Goal: Information Seeking & Learning: Find specific fact

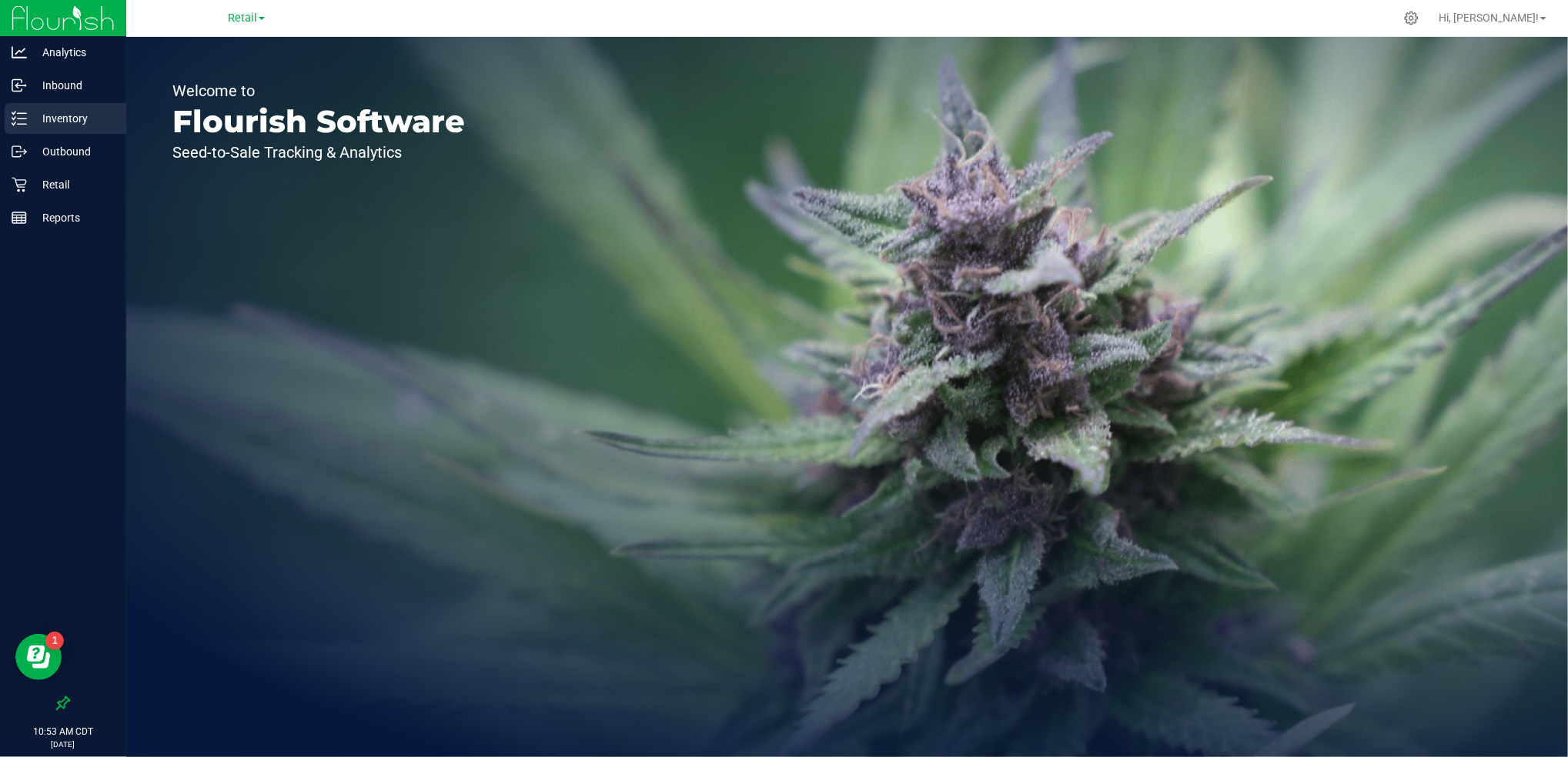
click at [75, 119] on p "Inventory" at bounding box center [73, 118] width 93 height 19
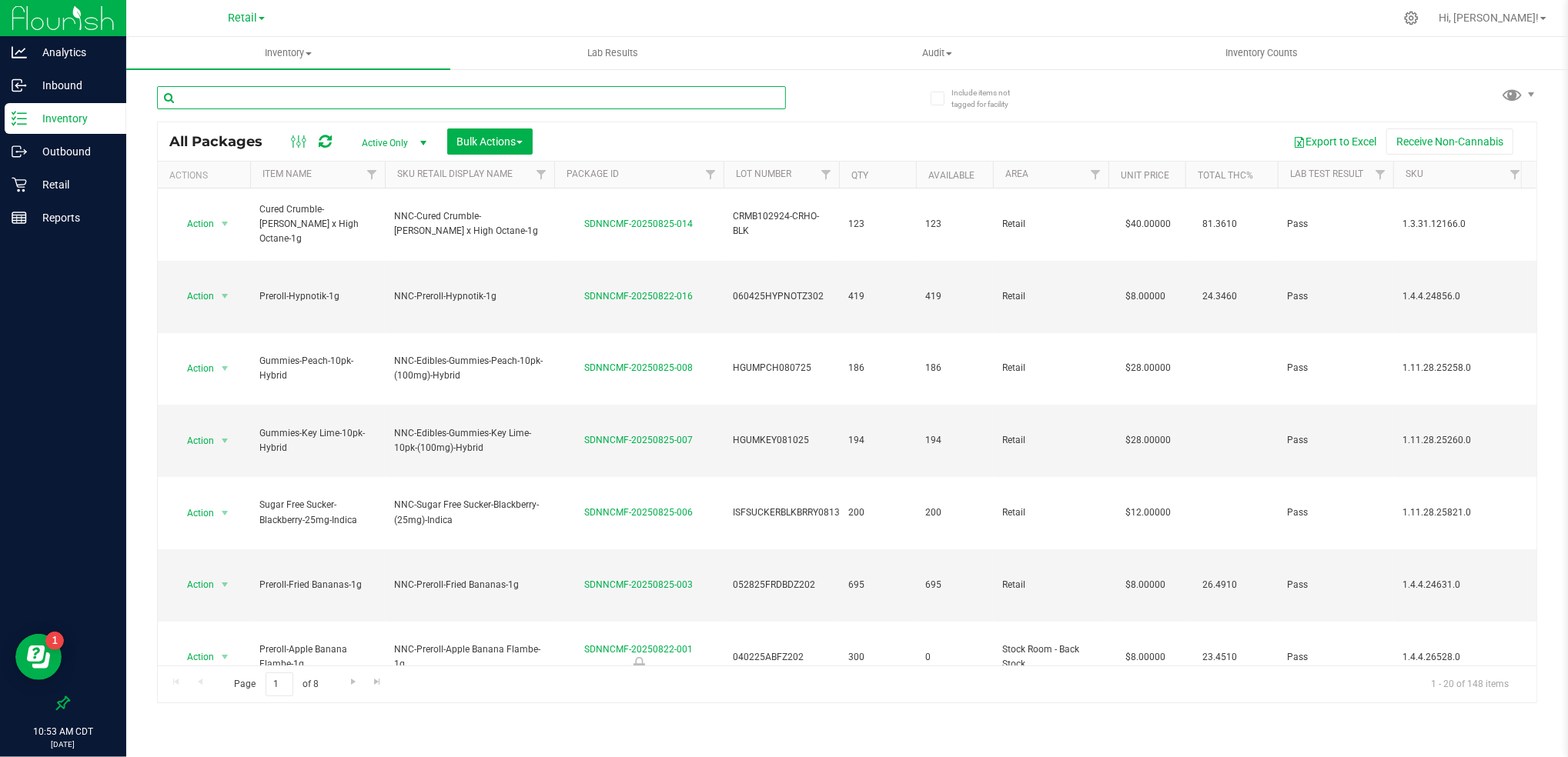
click at [418, 98] on input "text" at bounding box center [471, 98] width 629 height 23
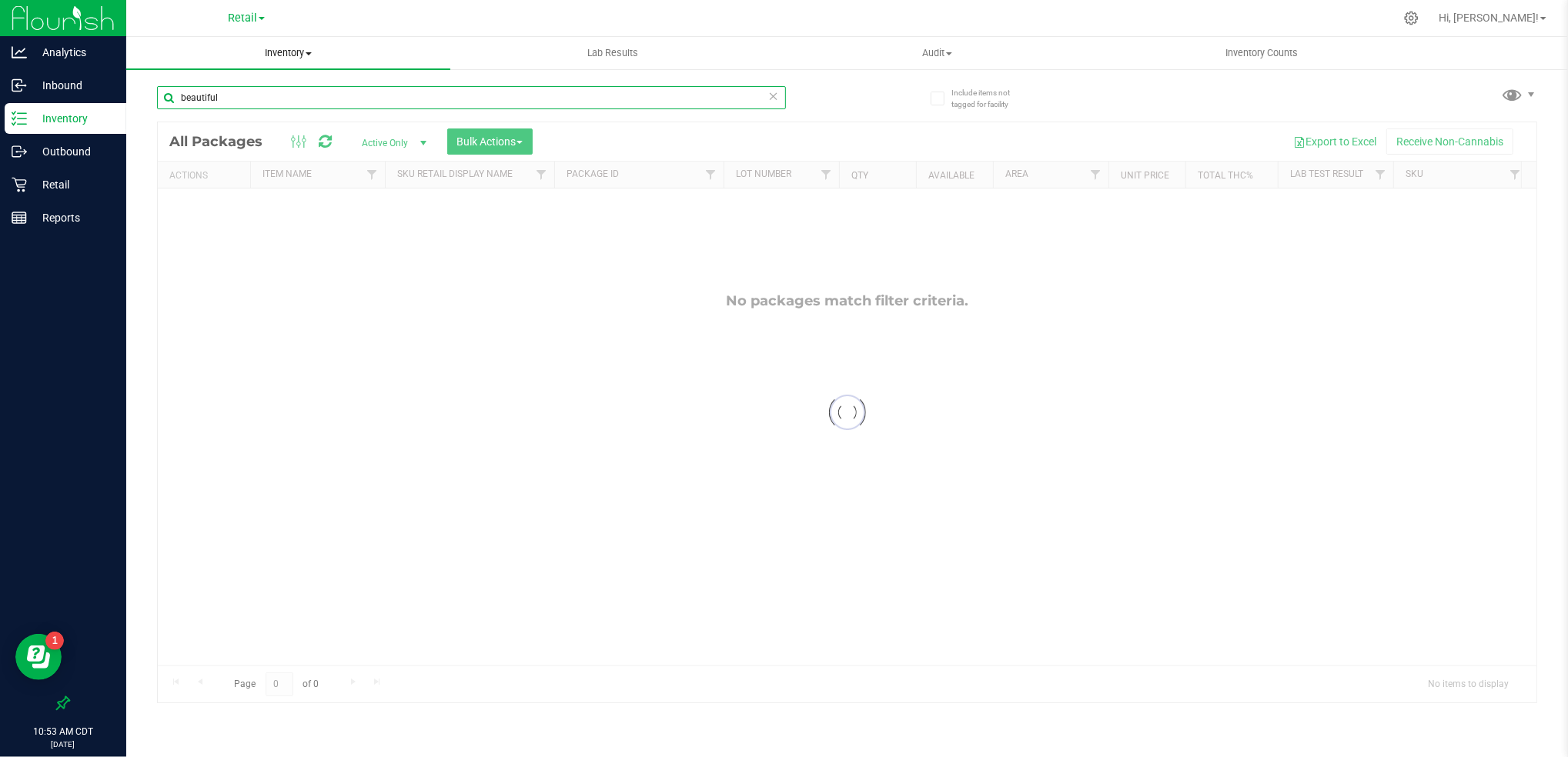
type input "beautiful"
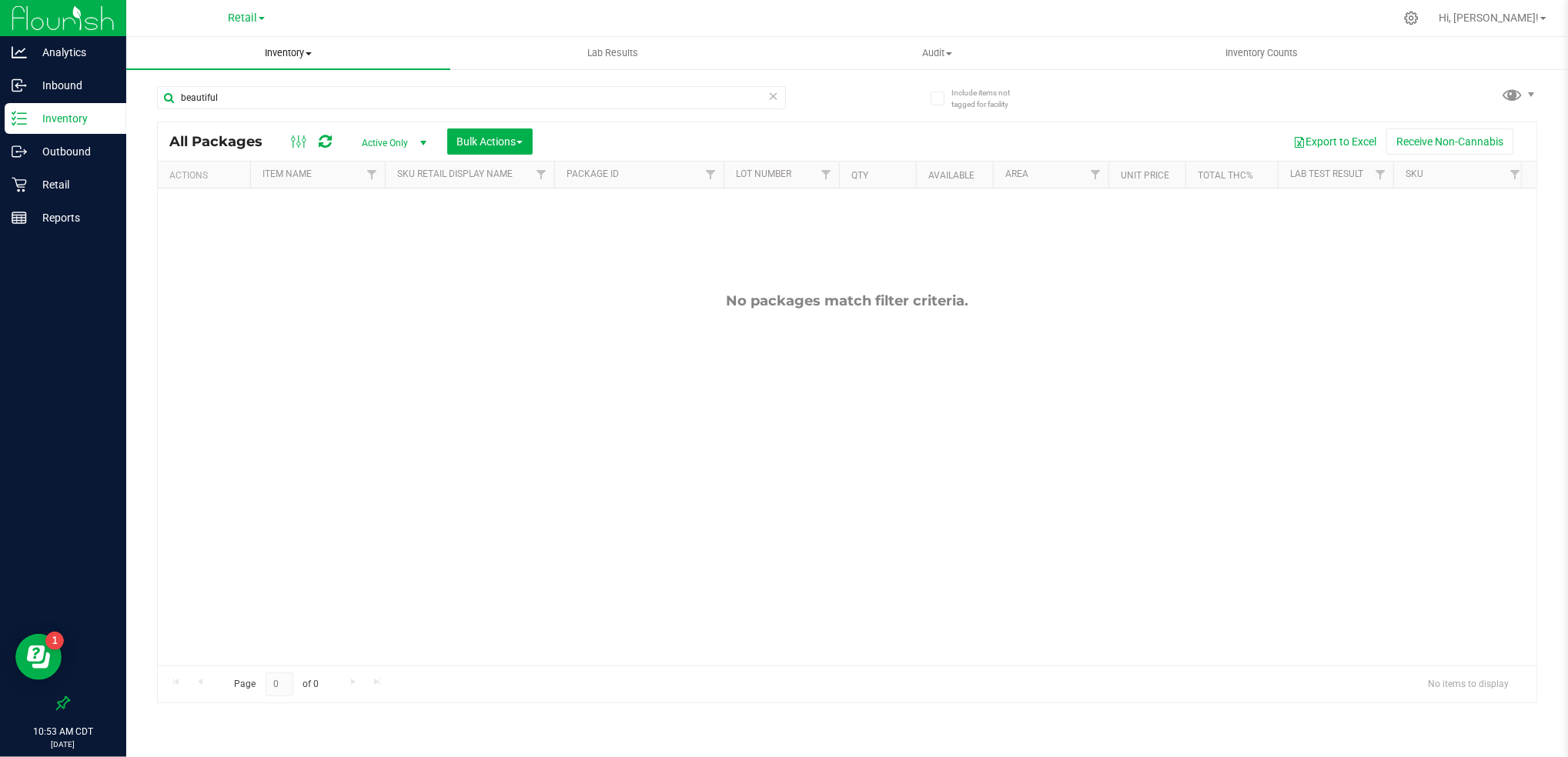
click at [291, 58] on span "Inventory" at bounding box center [288, 52] width 324 height 13
click at [203, 108] on span "All inventory" at bounding box center [177, 111] width 103 height 13
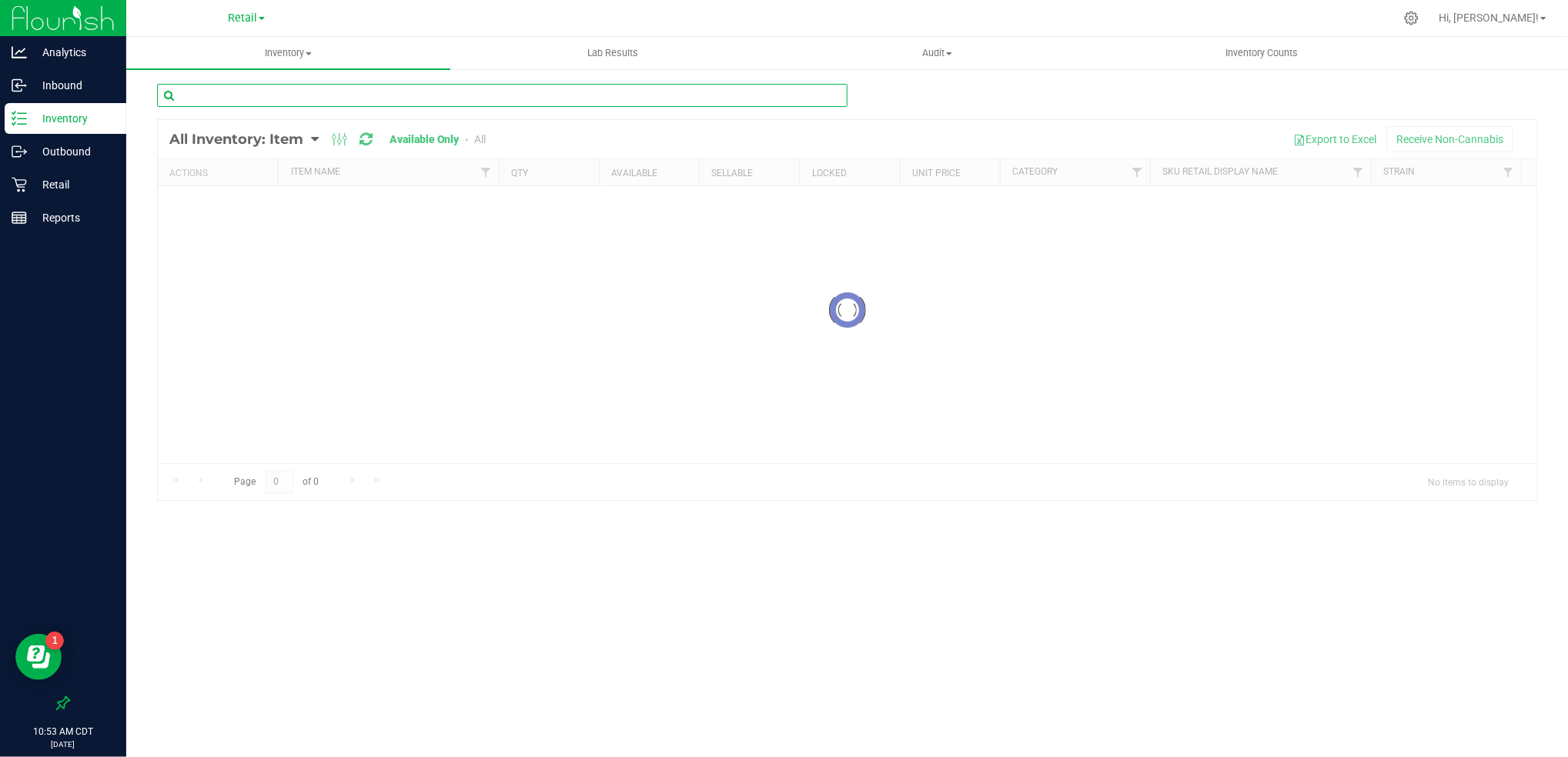
click at [217, 99] on div "Inventory All packages All inventory Waste log Create inventory Lab Results Aud…" at bounding box center [847, 396] width 1441 height 720
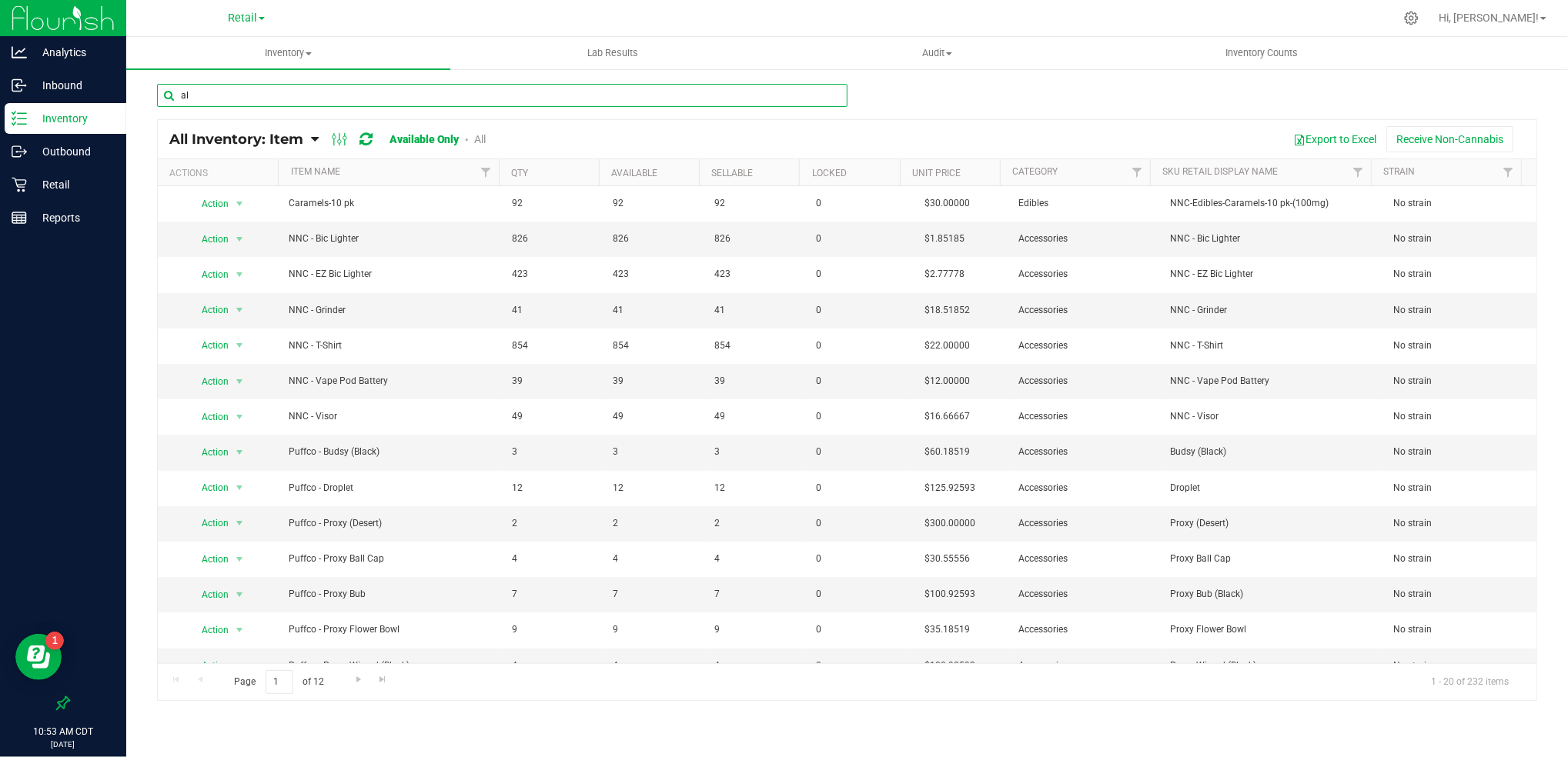
type input "a"
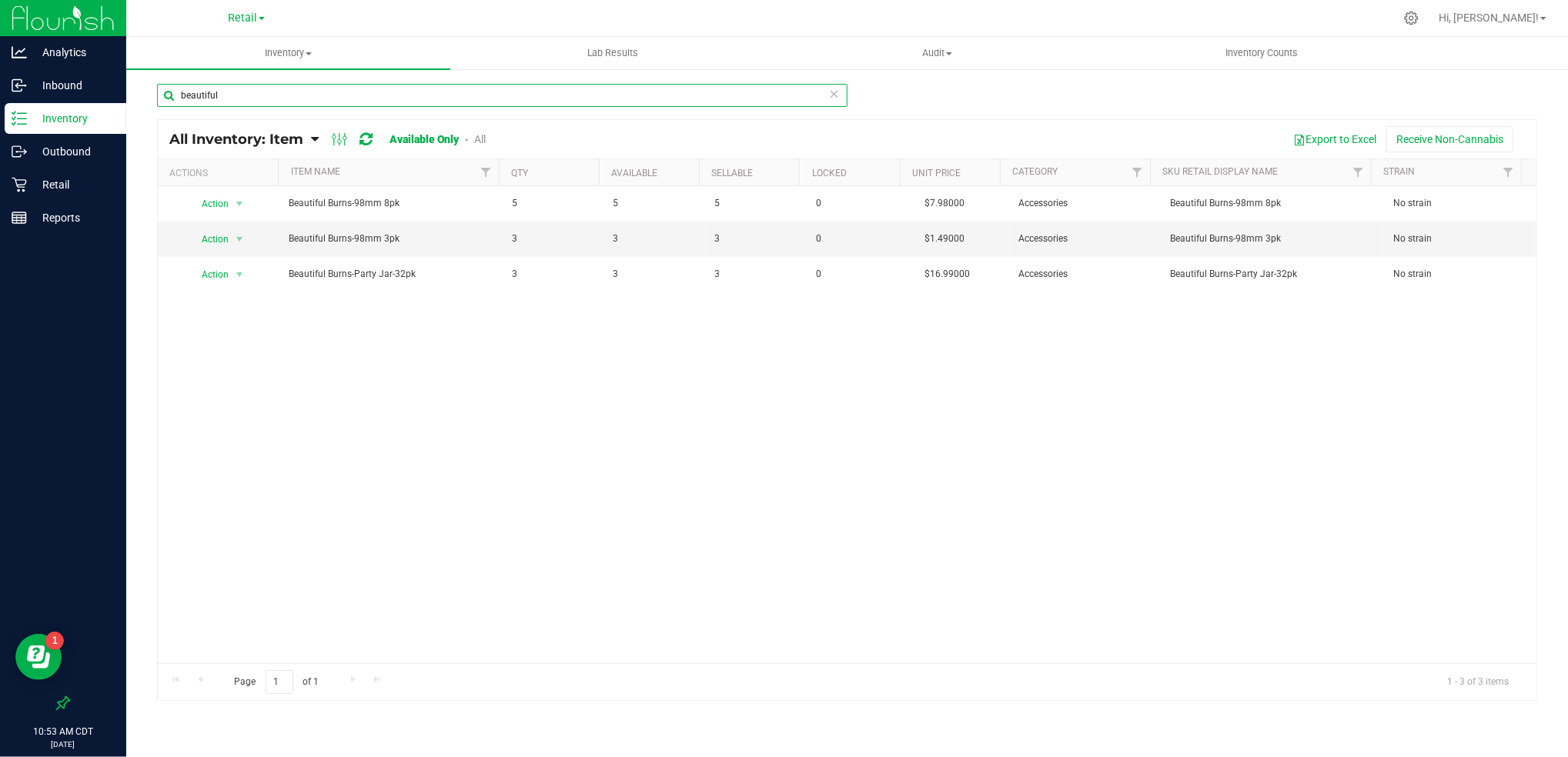
type input "beautiful"
click at [1420, 14] on icon at bounding box center [1411, 18] width 16 height 16
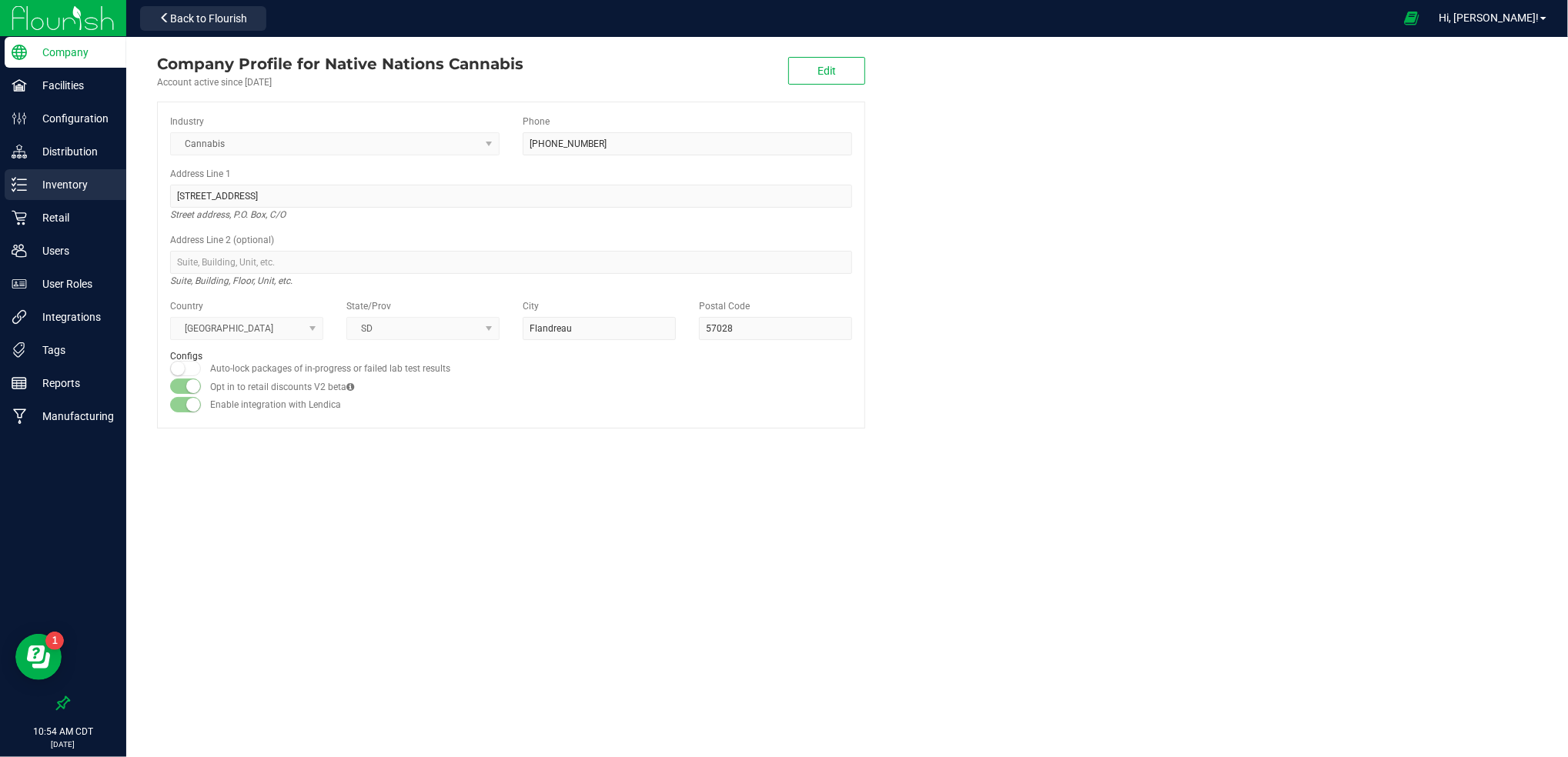
click at [77, 171] on div "Inventory" at bounding box center [65, 184] width 121 height 31
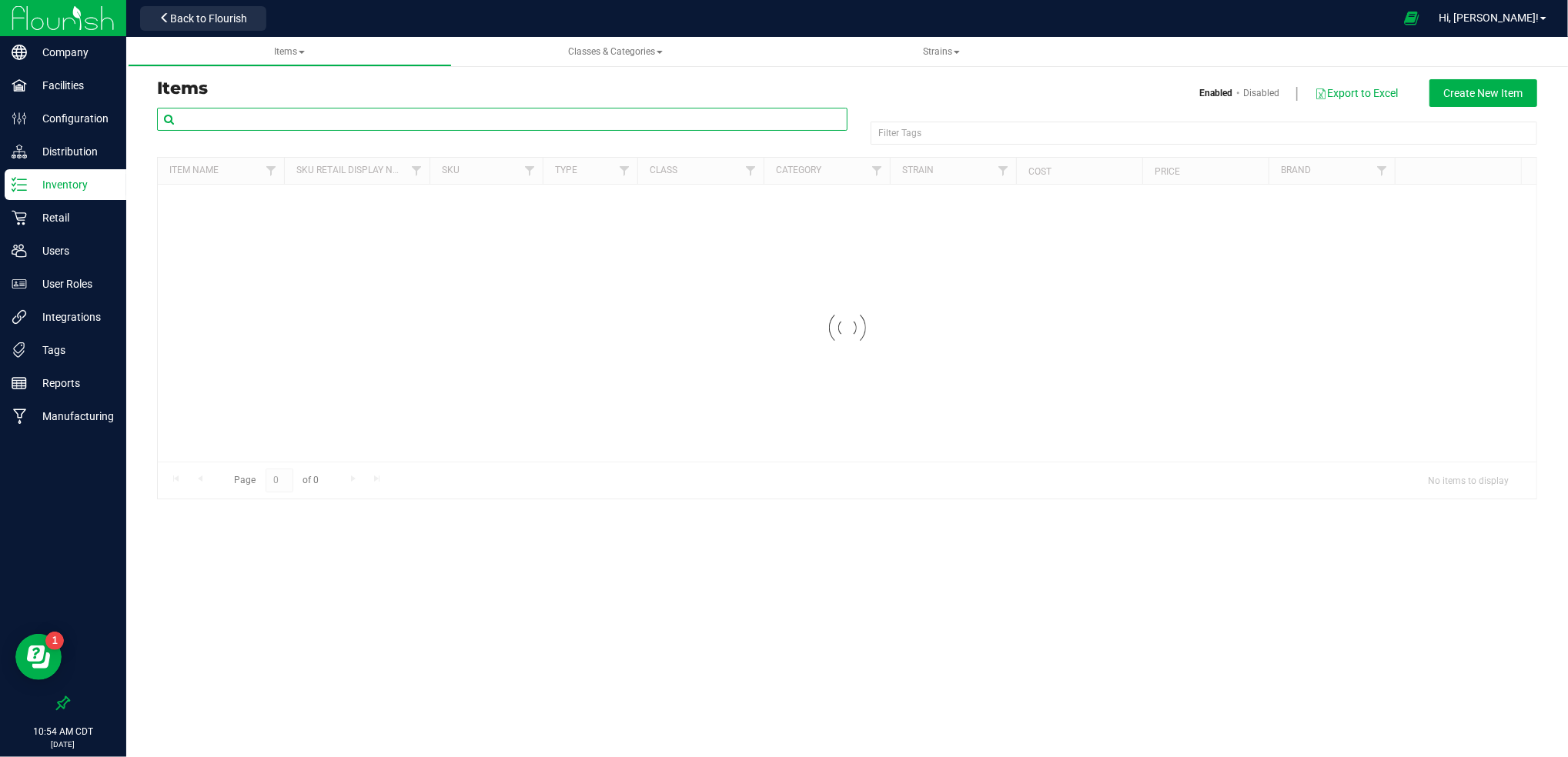
click at [228, 125] on input "text" at bounding box center [502, 120] width 690 height 23
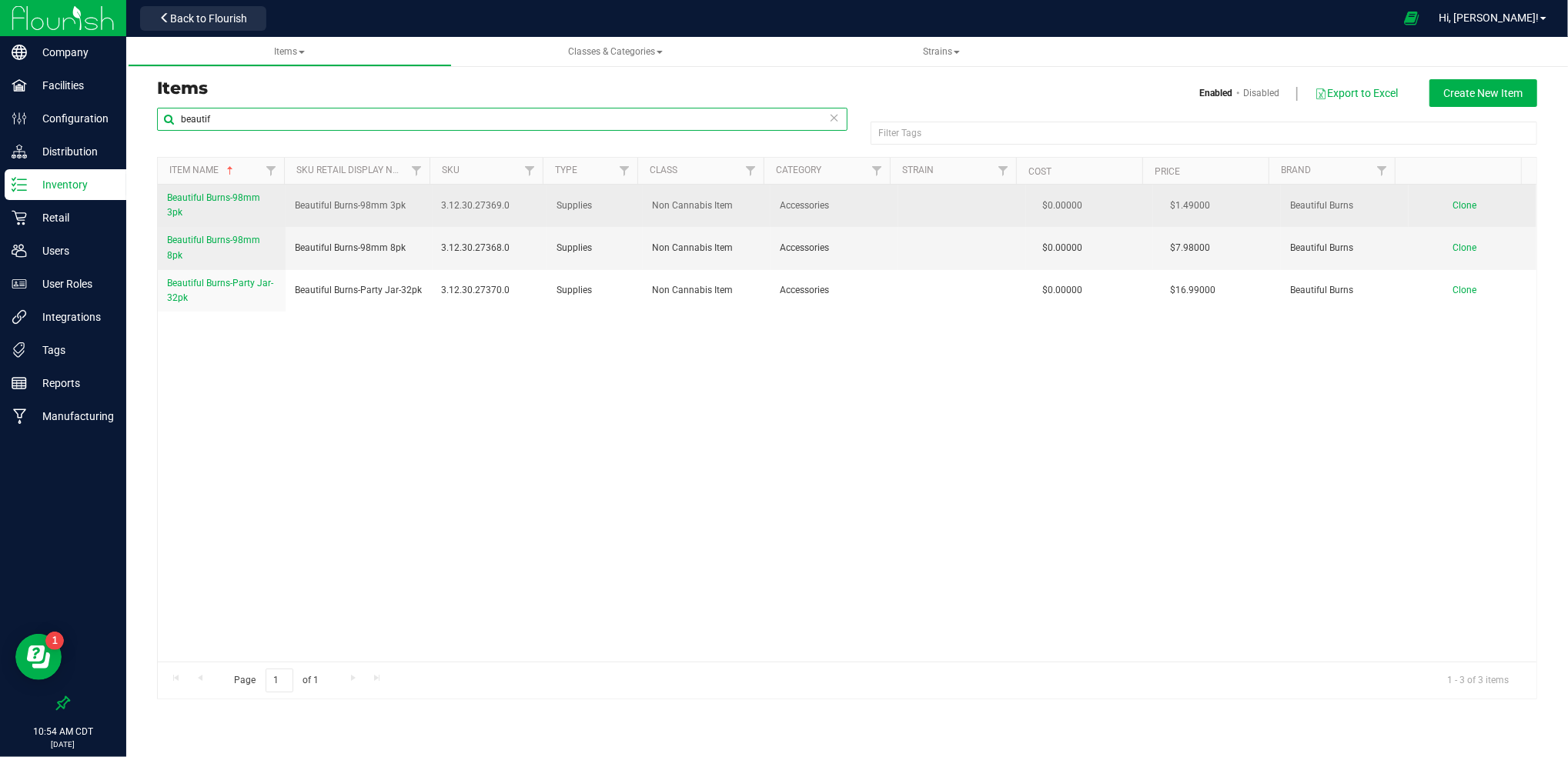
type input "beautif"
click at [220, 199] on span "Beautiful Burns-98mm 3pk" at bounding box center [214, 205] width 94 height 25
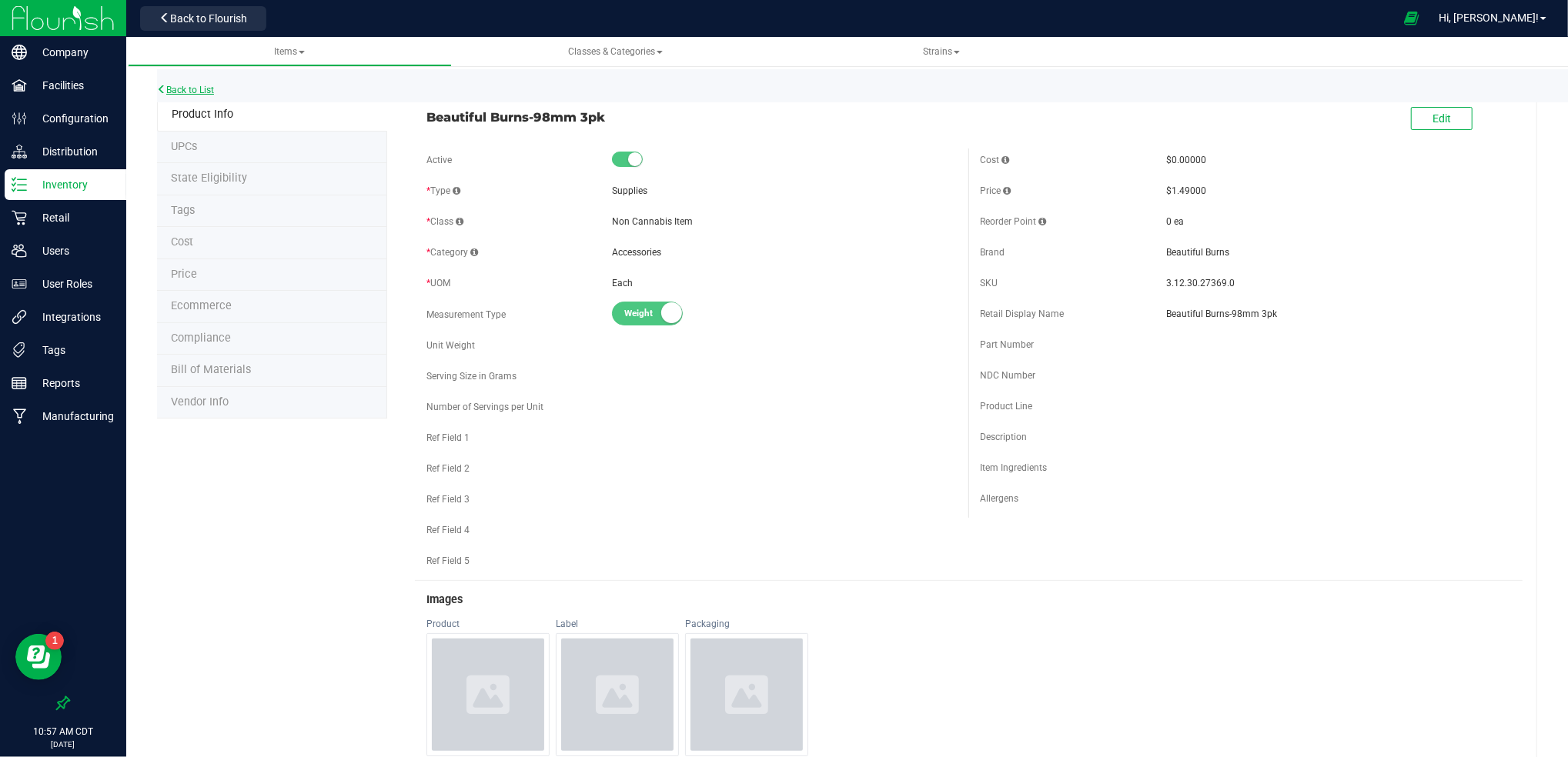
click at [199, 94] on link "Back to List" at bounding box center [185, 90] width 57 height 11
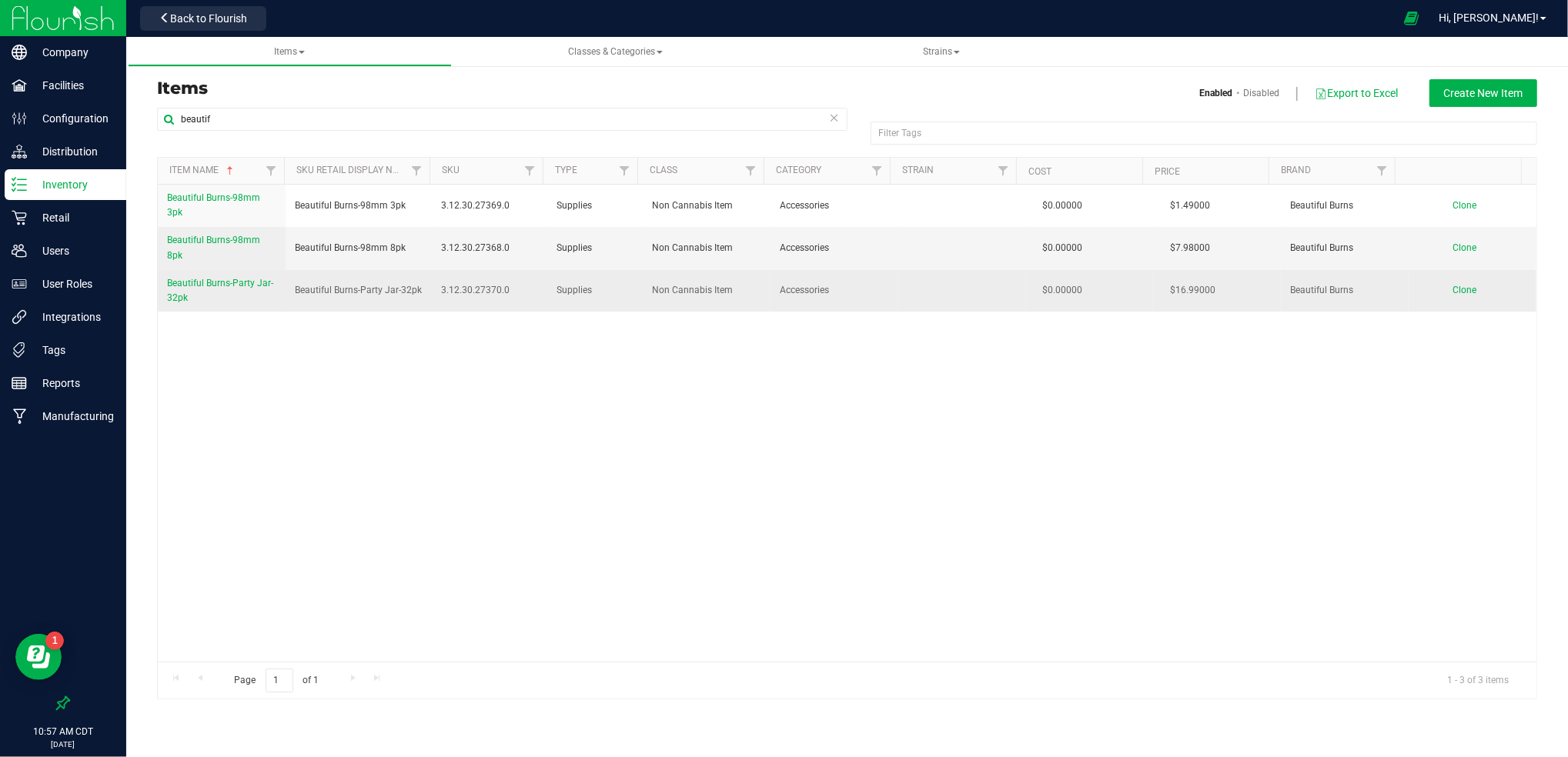
click at [255, 284] on span "Beautiful Burns-Party Jar-32pk" at bounding box center [220, 290] width 106 height 25
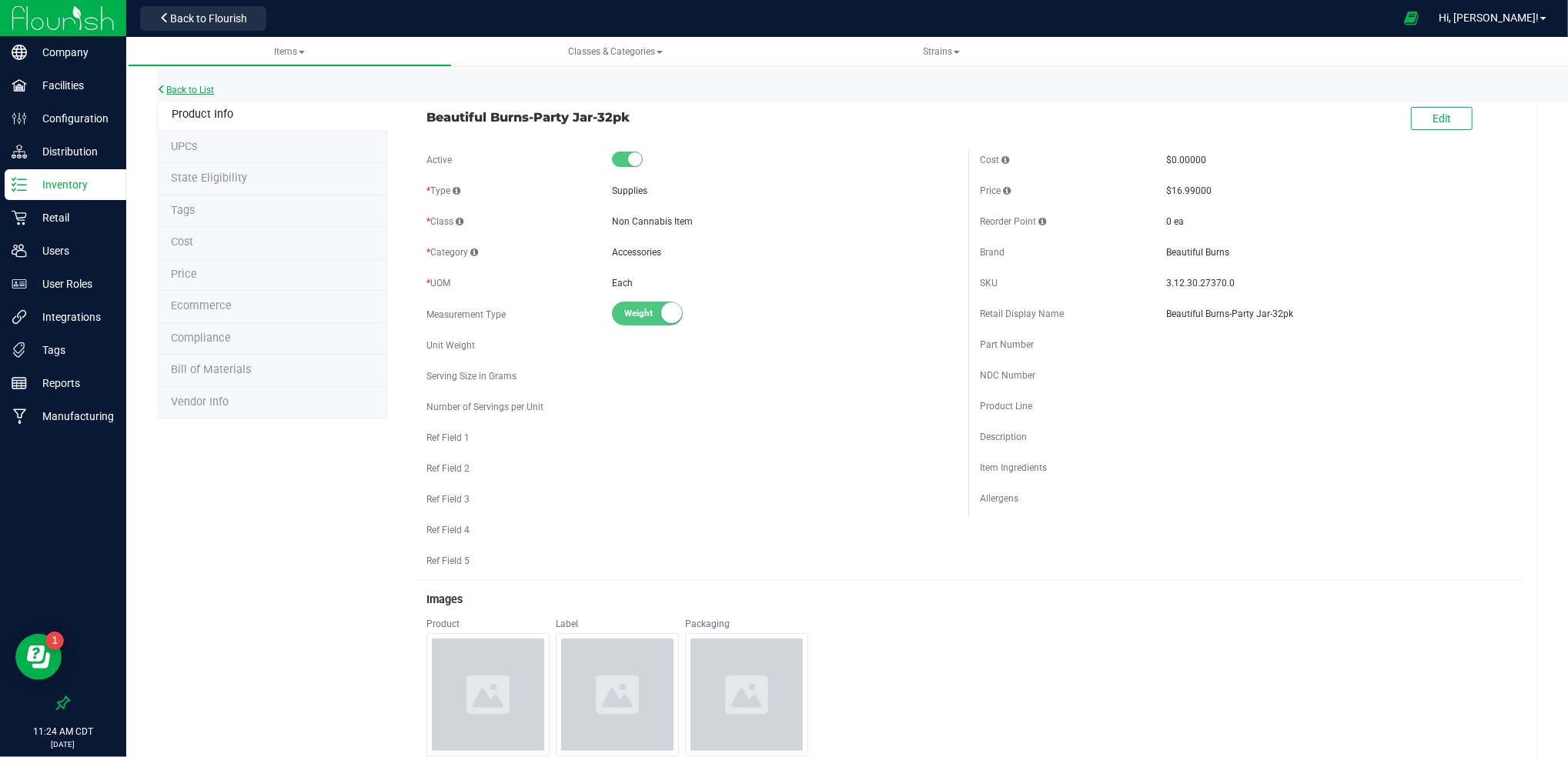
click at [194, 87] on link "Back to List" at bounding box center [185, 90] width 57 height 11
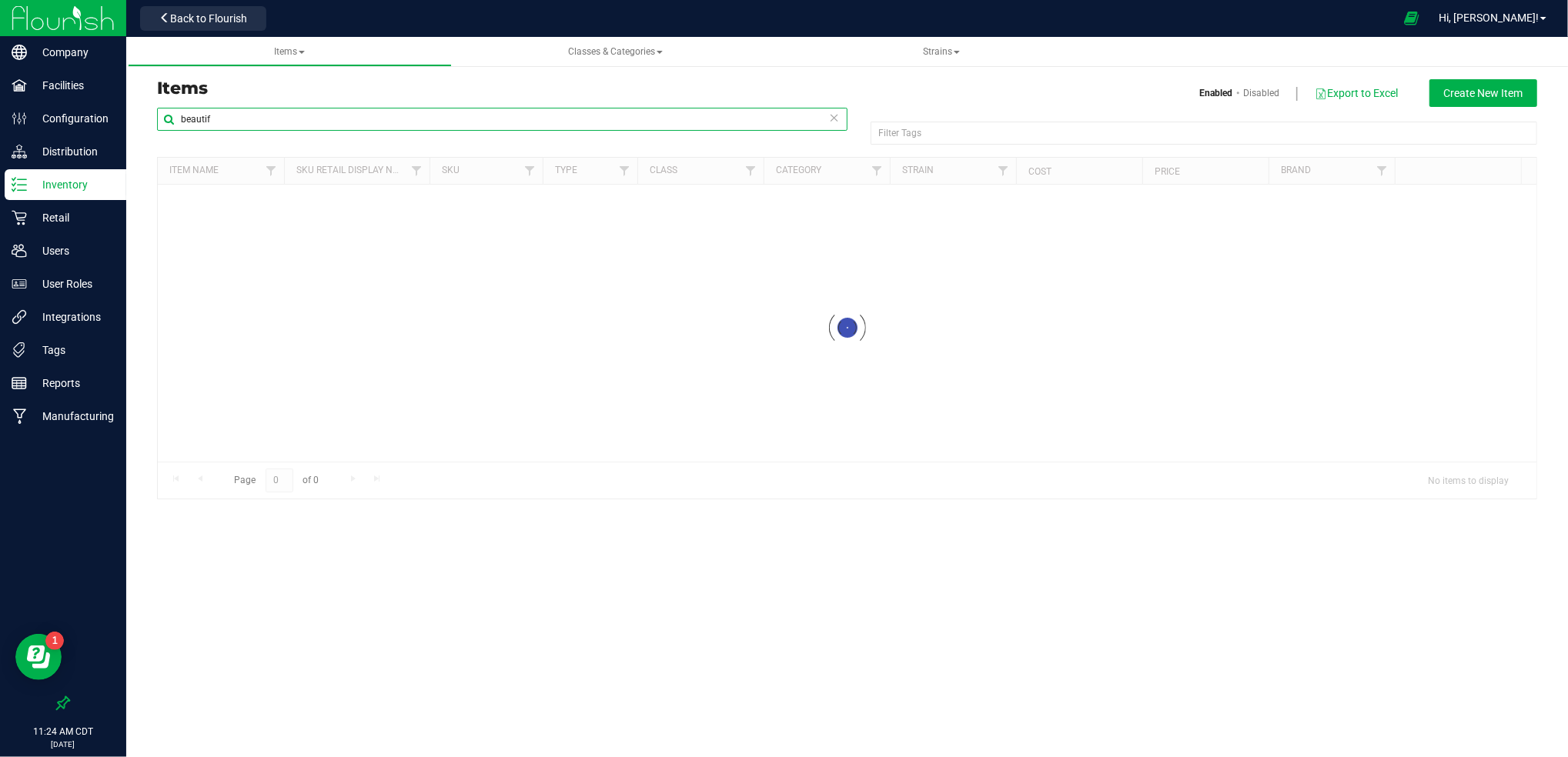
click at [240, 124] on input "beautif" at bounding box center [502, 120] width 690 height 23
click at [238, 124] on input "beautif" at bounding box center [502, 120] width 690 height 23
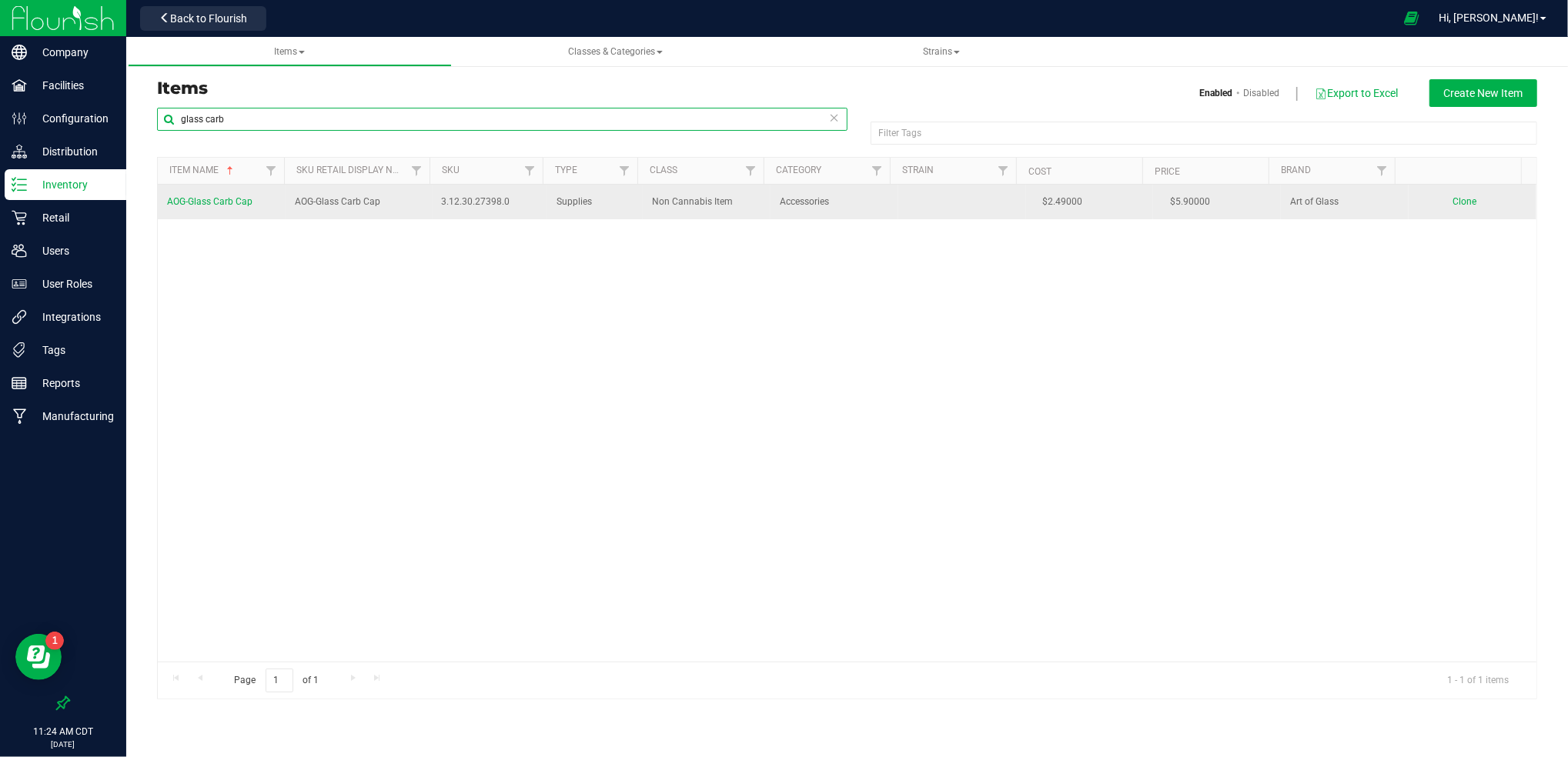
type input "glass carb"
click at [220, 205] on span "AOG-Glass Carb Cap" at bounding box center [210, 201] width 85 height 11
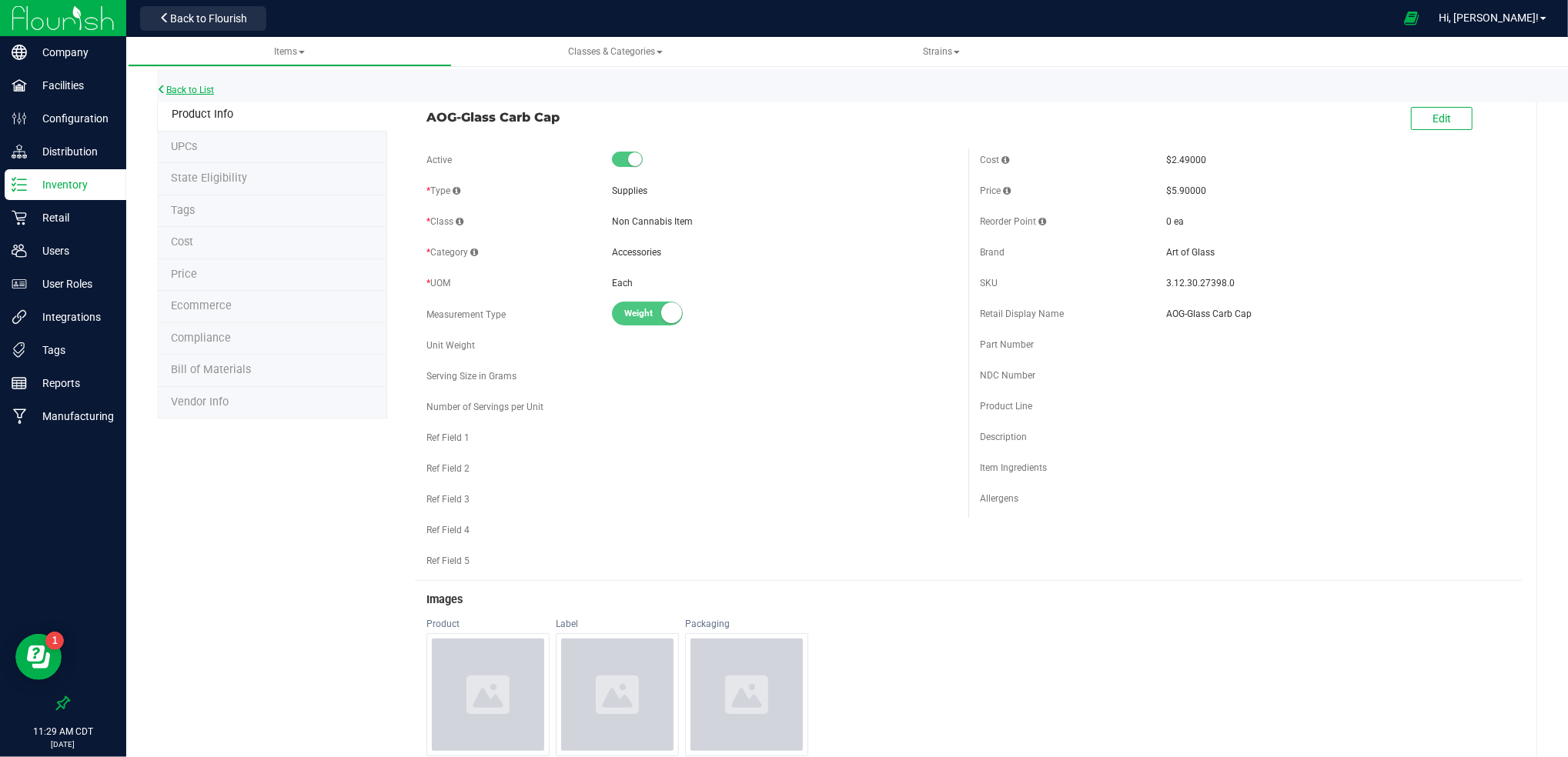
click at [195, 85] on link "Back to List" at bounding box center [185, 90] width 57 height 11
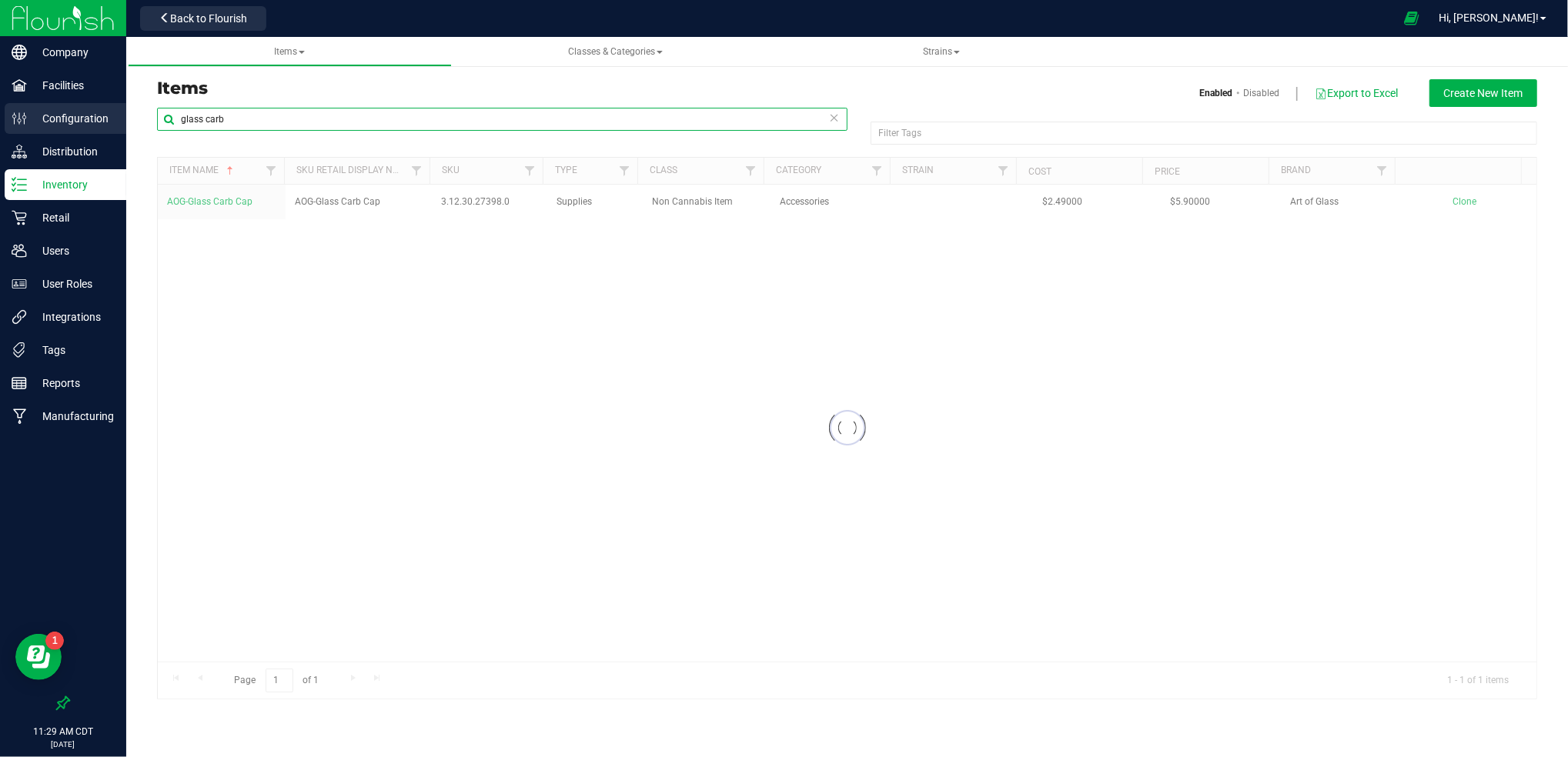
drag, startPoint x: 255, startPoint y: 120, endPoint x: 97, endPoint y: 119, distance: 158.0
click at [97, 119] on div "Company Facilities Configuration Distribution Inventory Retail Users User Roles…" at bounding box center [784, 378] width 1568 height 757
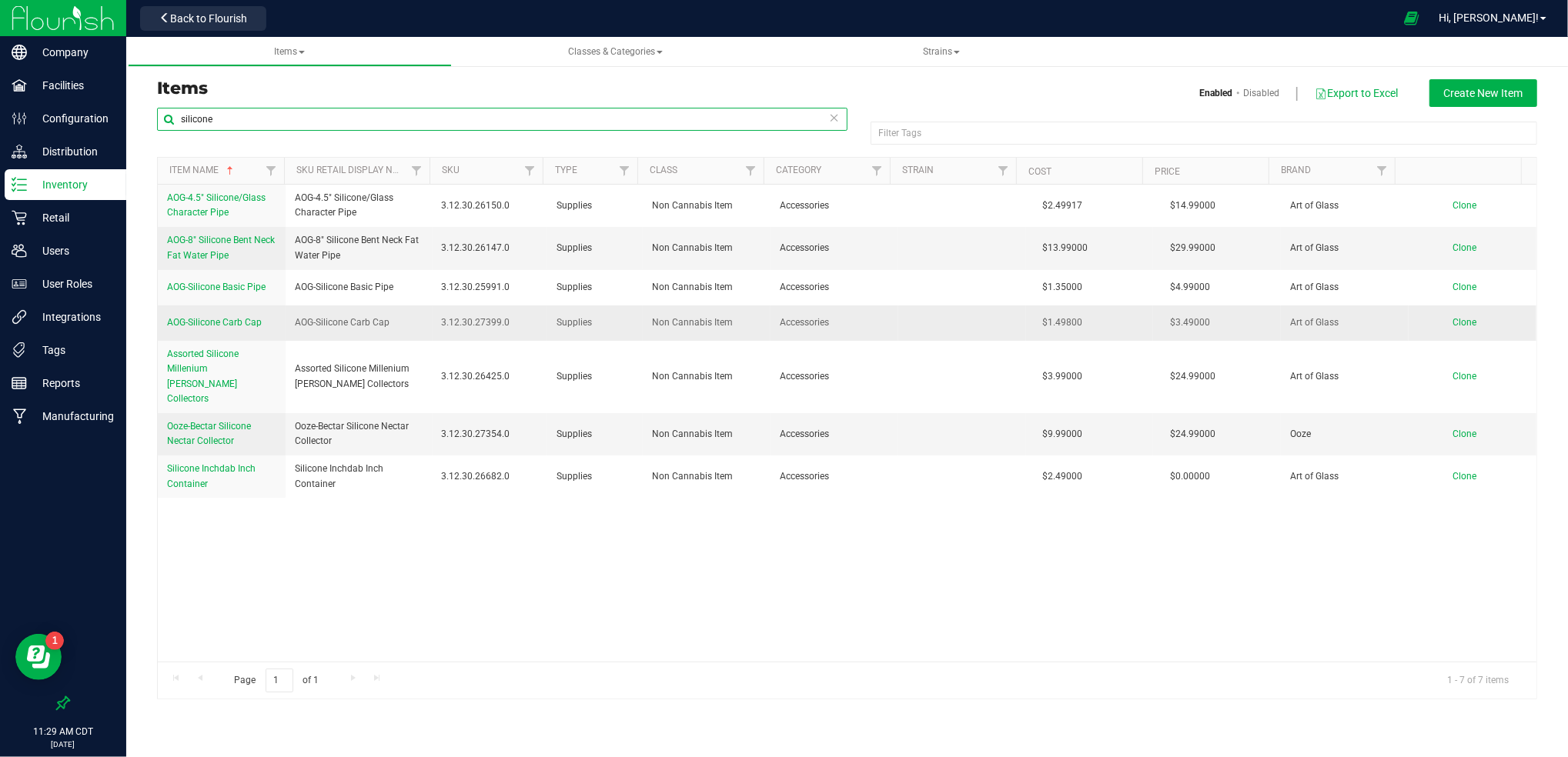
type input "silicone"
click at [245, 326] on span "AOG-Silicone Carb Cap" at bounding box center [214, 322] width 94 height 11
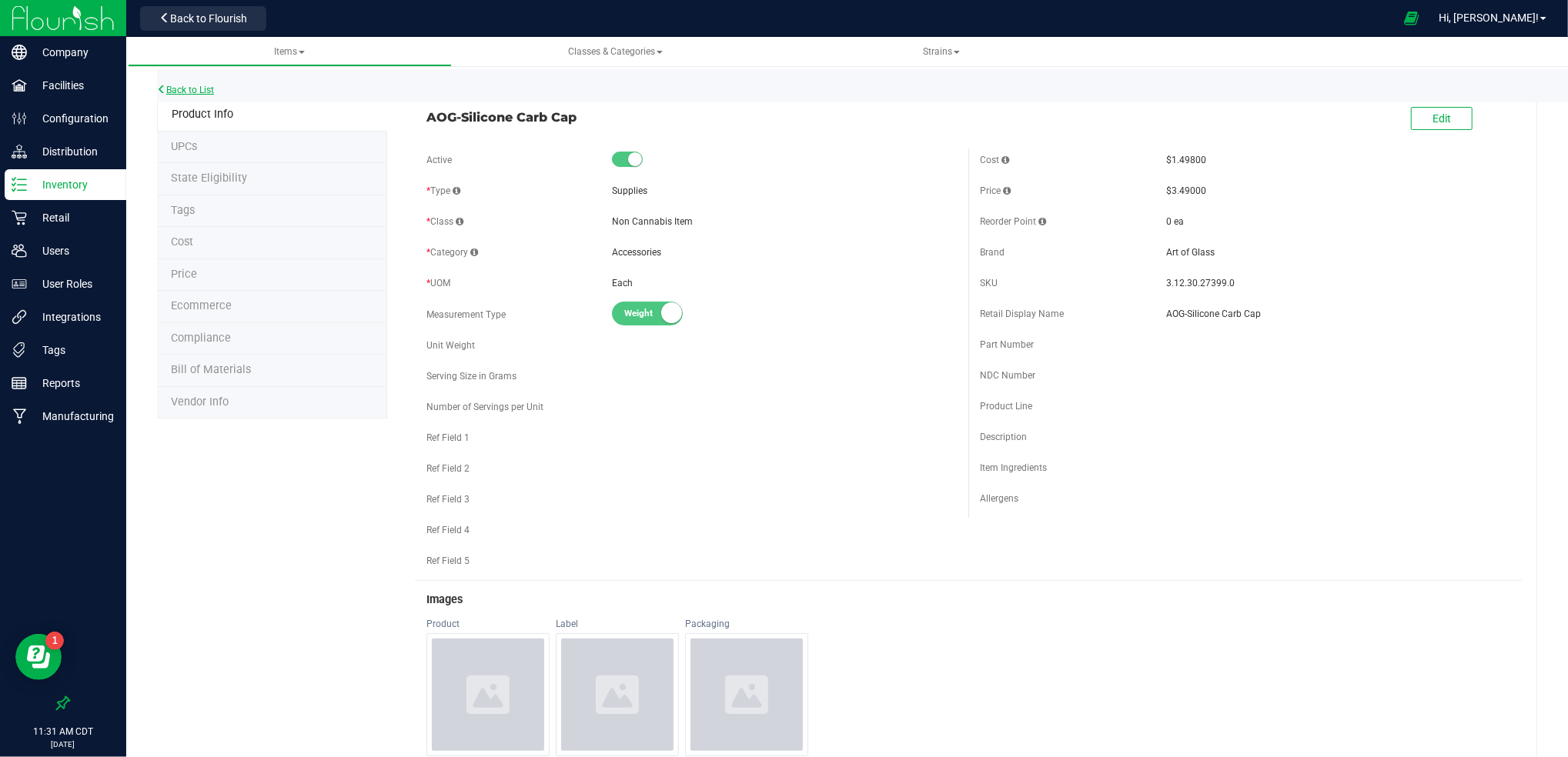
click at [202, 85] on link "Back to List" at bounding box center [185, 90] width 57 height 11
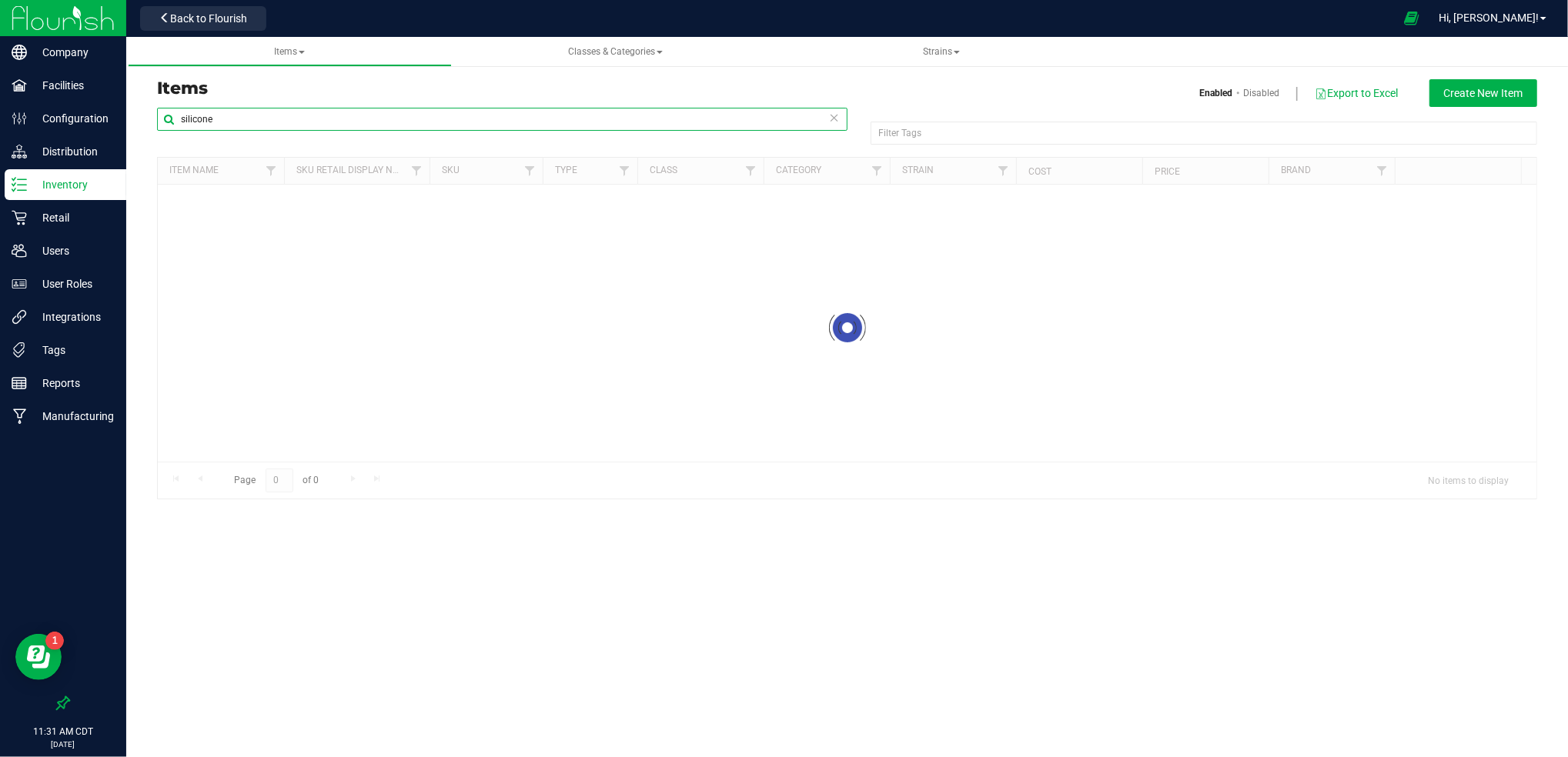
click at [240, 120] on input "silicone" at bounding box center [502, 120] width 690 height 23
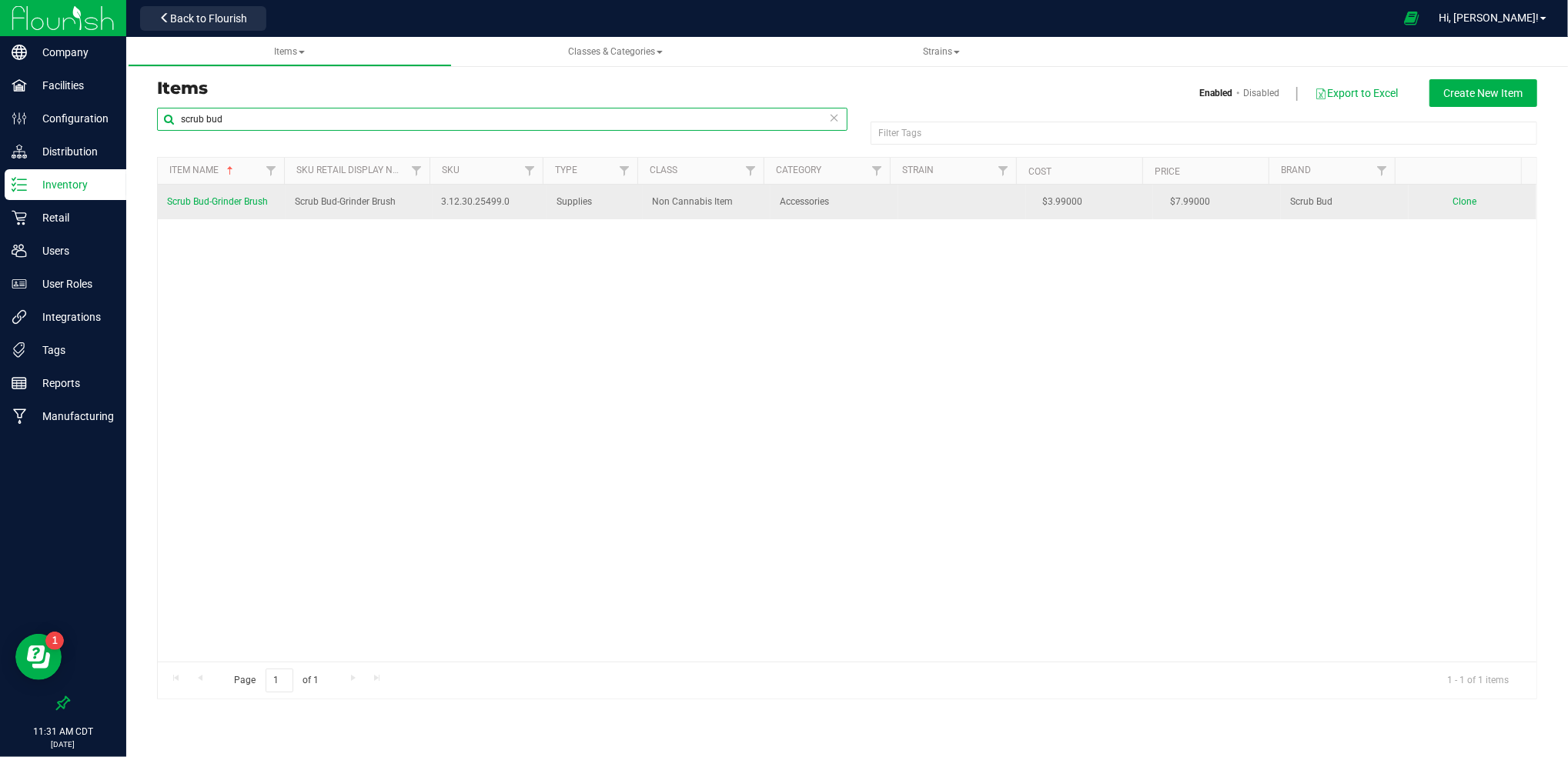
type input "scrub bud"
click at [256, 200] on span "Scrub Bud-Grinder Brush" at bounding box center [218, 201] width 101 height 11
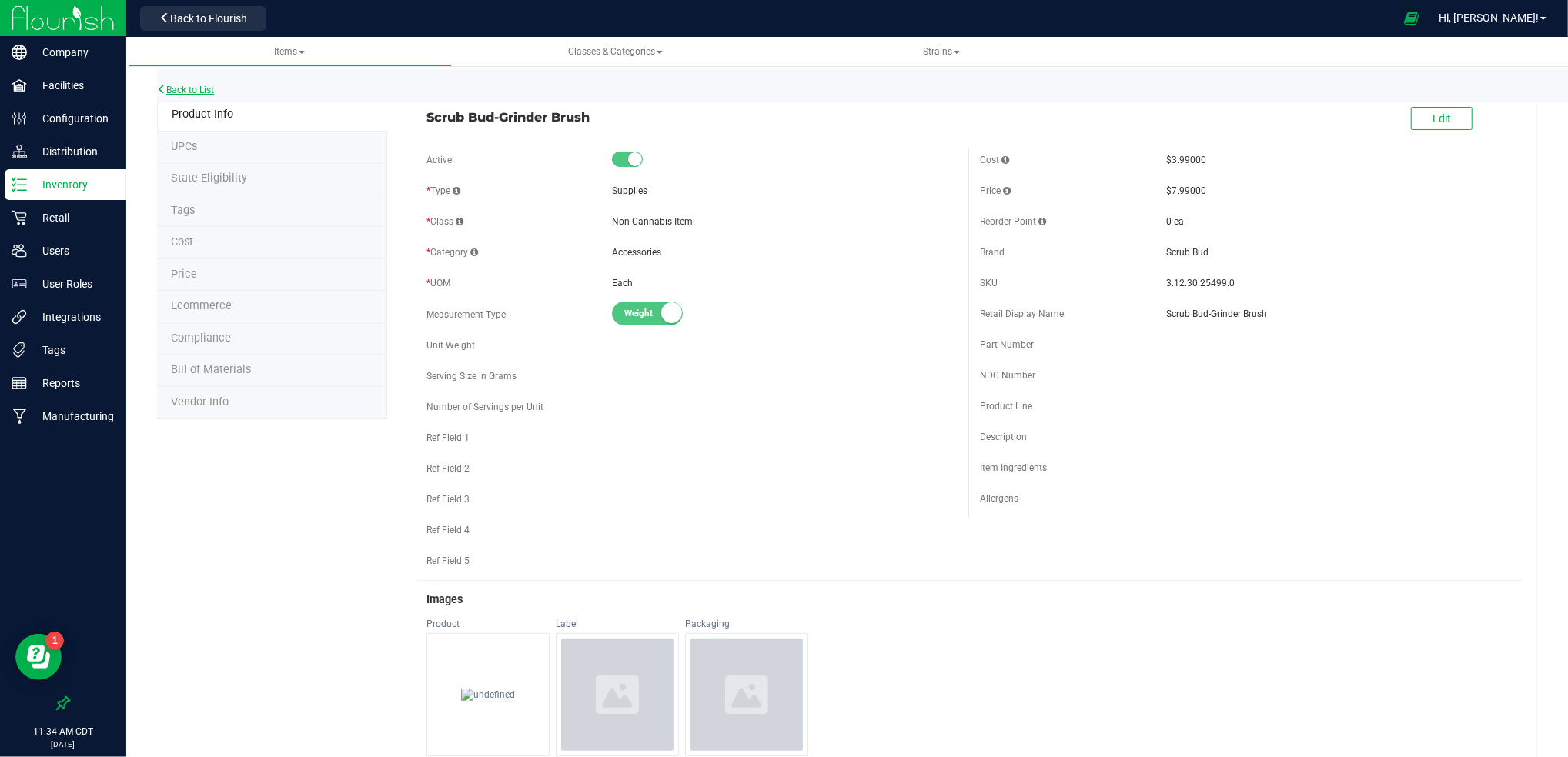
click at [205, 85] on link "Back to List" at bounding box center [185, 90] width 57 height 11
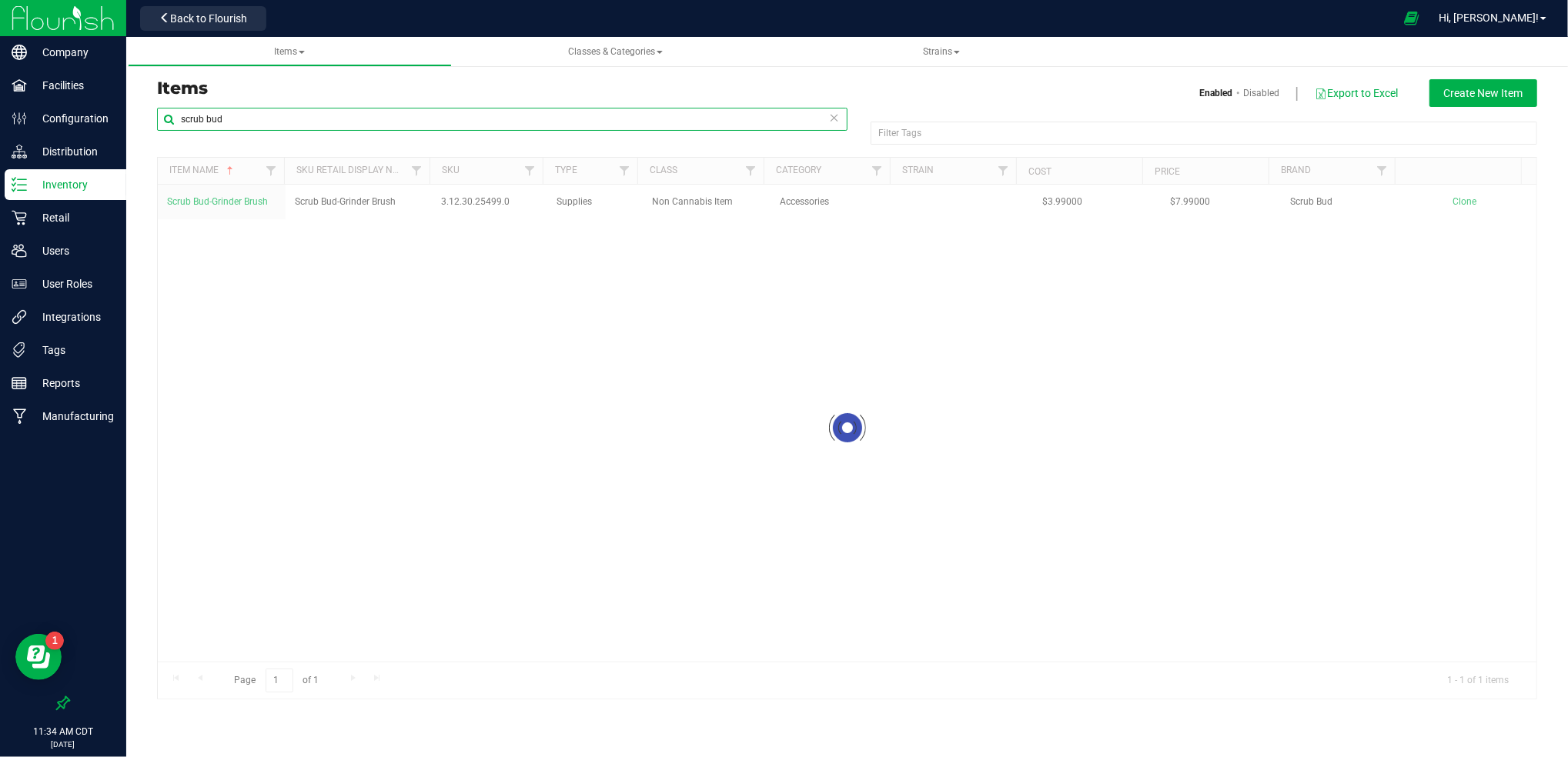
click at [208, 111] on input "scrub bud" at bounding box center [502, 120] width 690 height 23
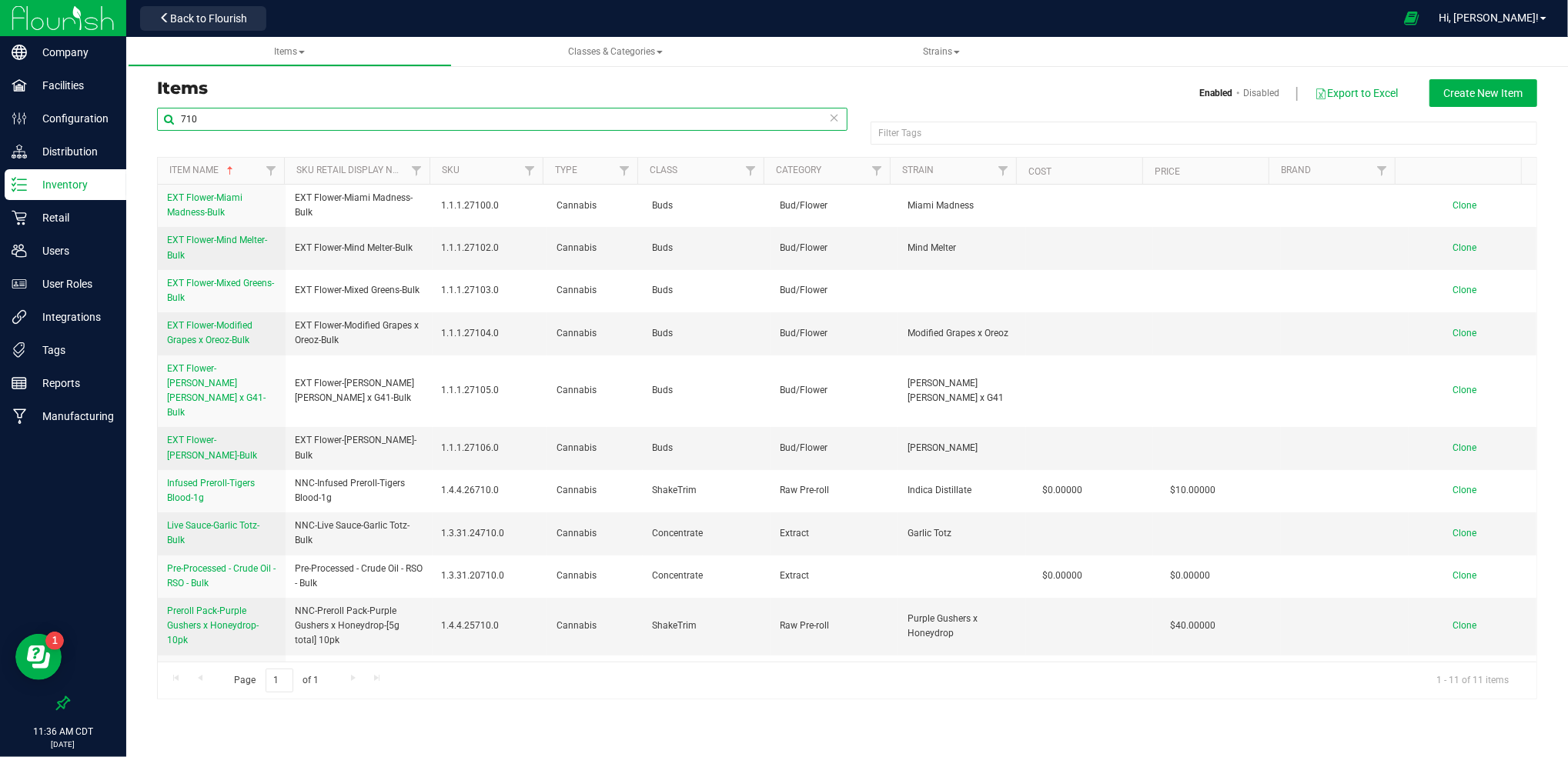
click at [264, 120] on input "710" at bounding box center [502, 120] width 690 height 23
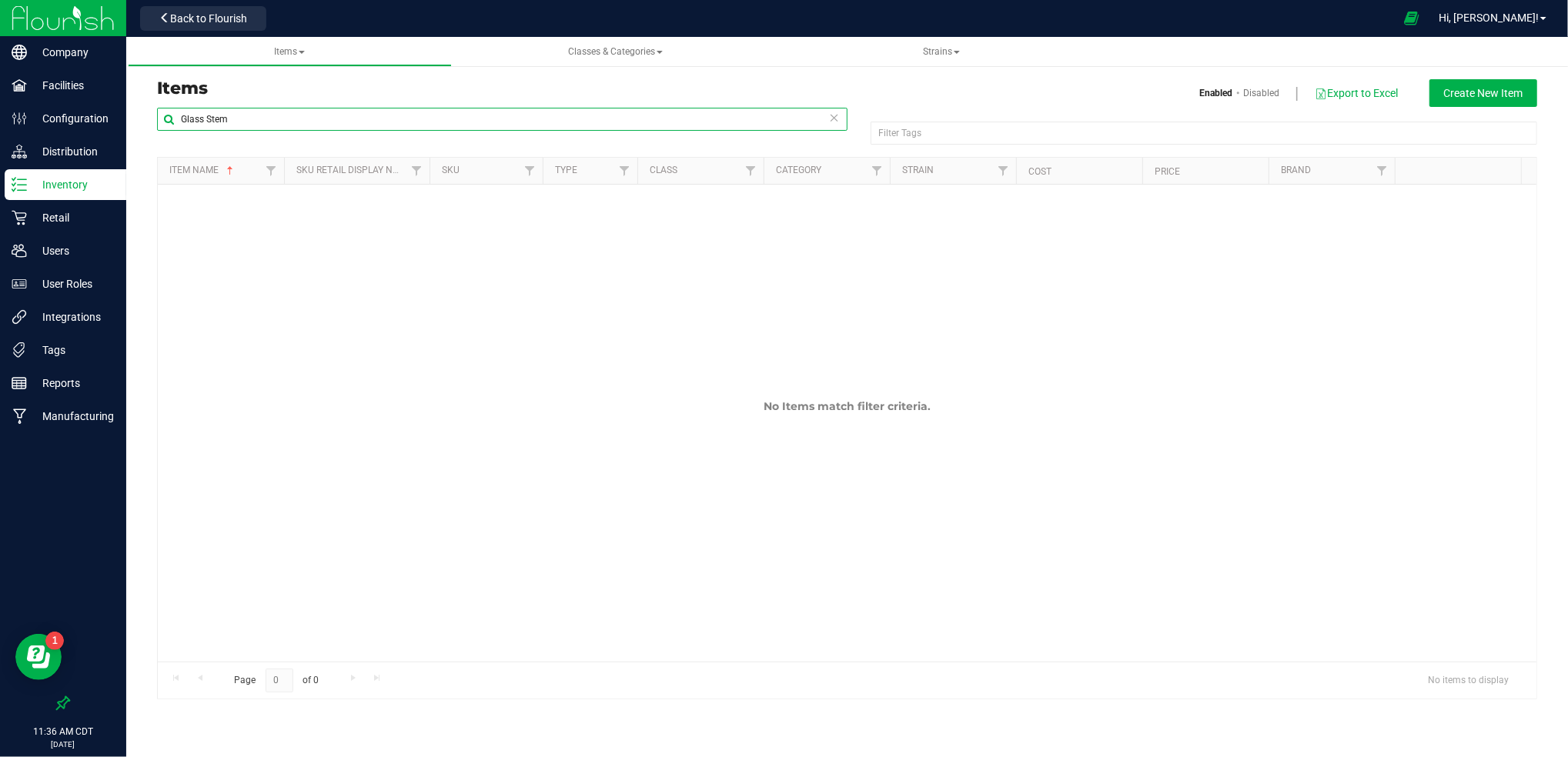
drag, startPoint x: 269, startPoint y: 115, endPoint x: 173, endPoint y: 122, distance: 96.3
click at [173, 122] on input "Glass Stem" at bounding box center [502, 120] width 690 height 23
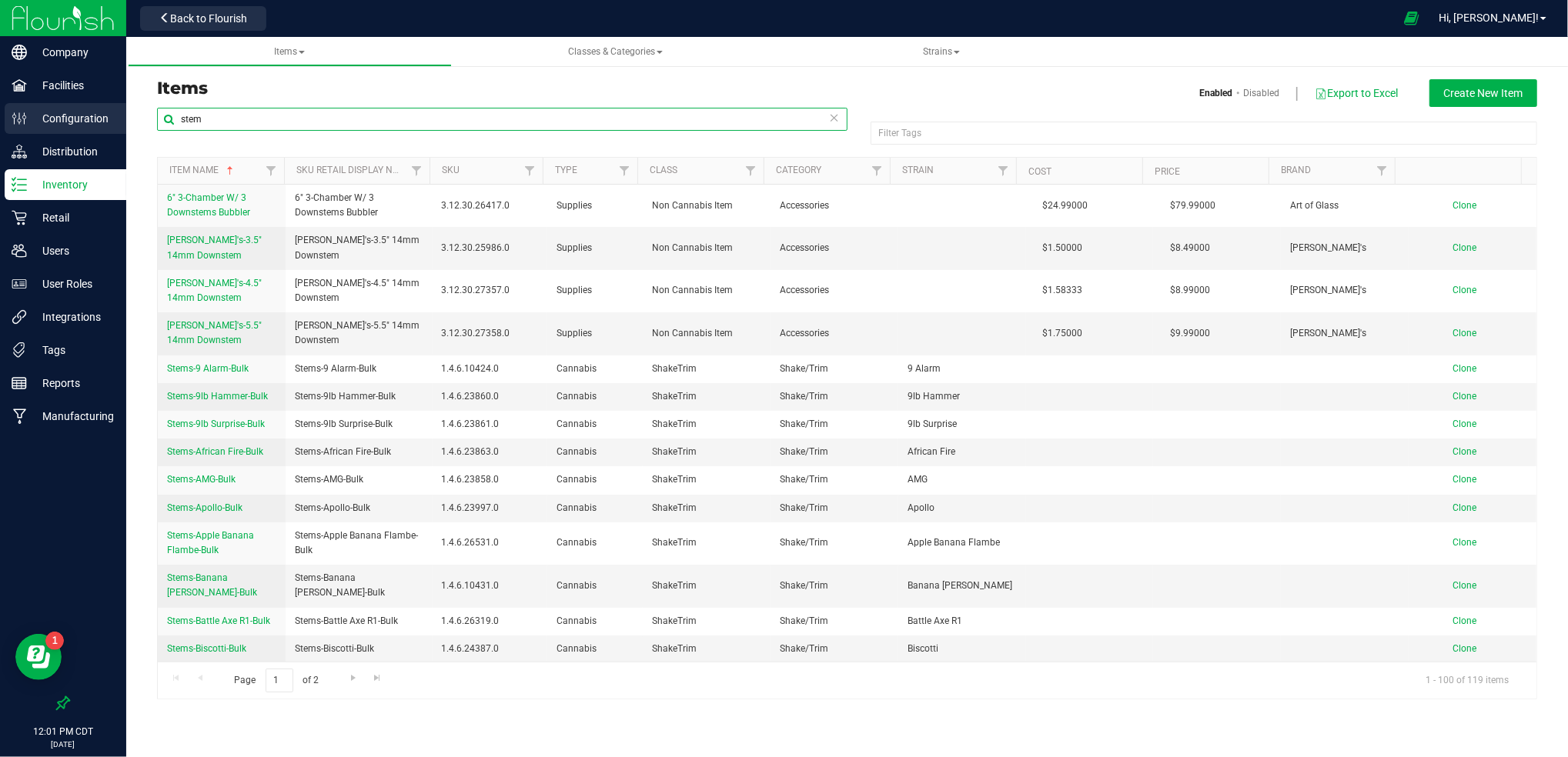
drag, startPoint x: 253, startPoint y: 115, endPoint x: 112, endPoint y: 119, distance: 141.1
click at [112, 119] on div "Company Facilities Configuration Distribution Inventory Retail Users User Roles…" at bounding box center [784, 378] width 1568 height 757
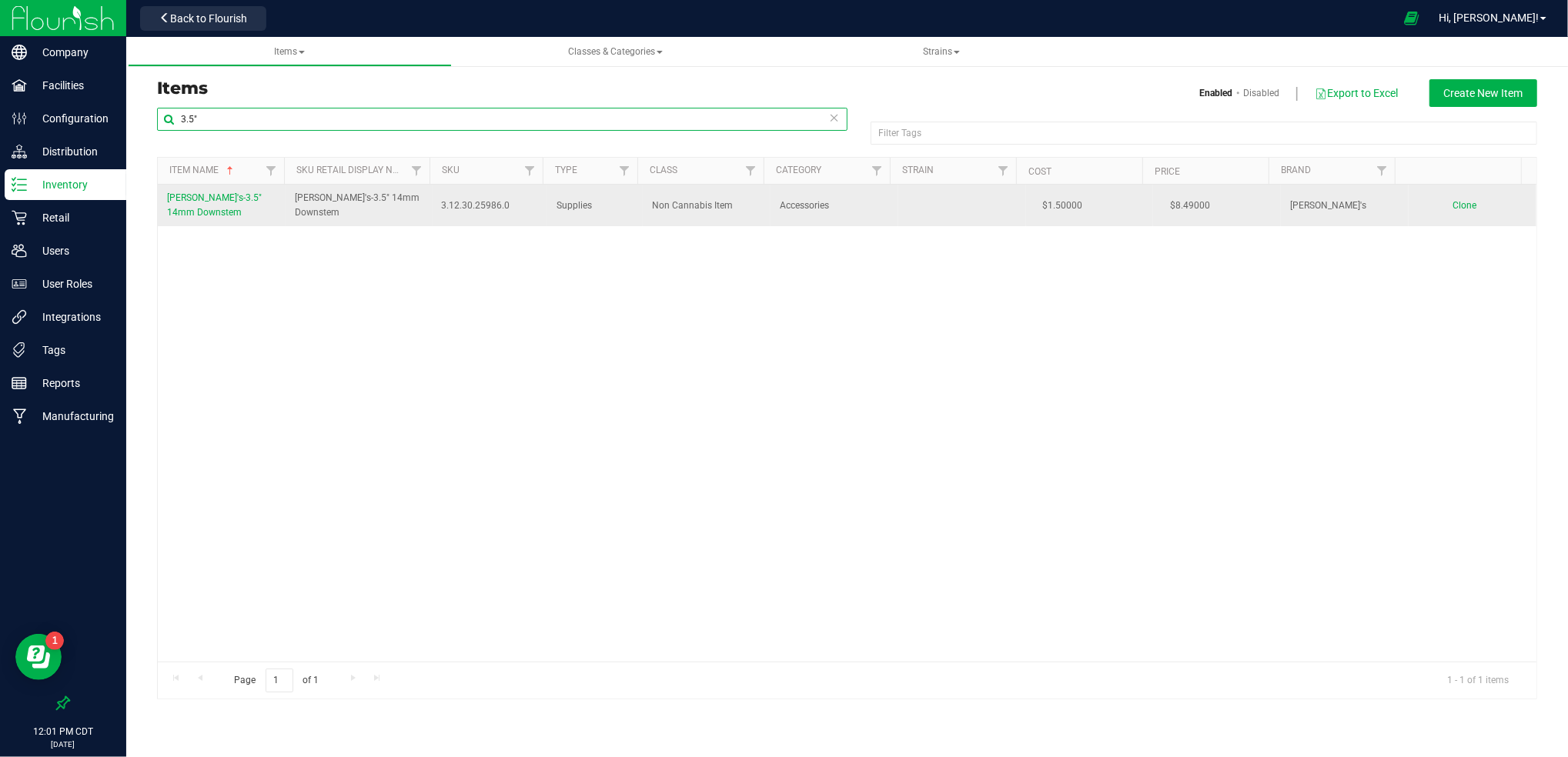
type input "3.5""
click at [215, 207] on link "[PERSON_NAME]'s-3.5" 14mm Downstem" at bounding box center [221, 205] width 109 height 30
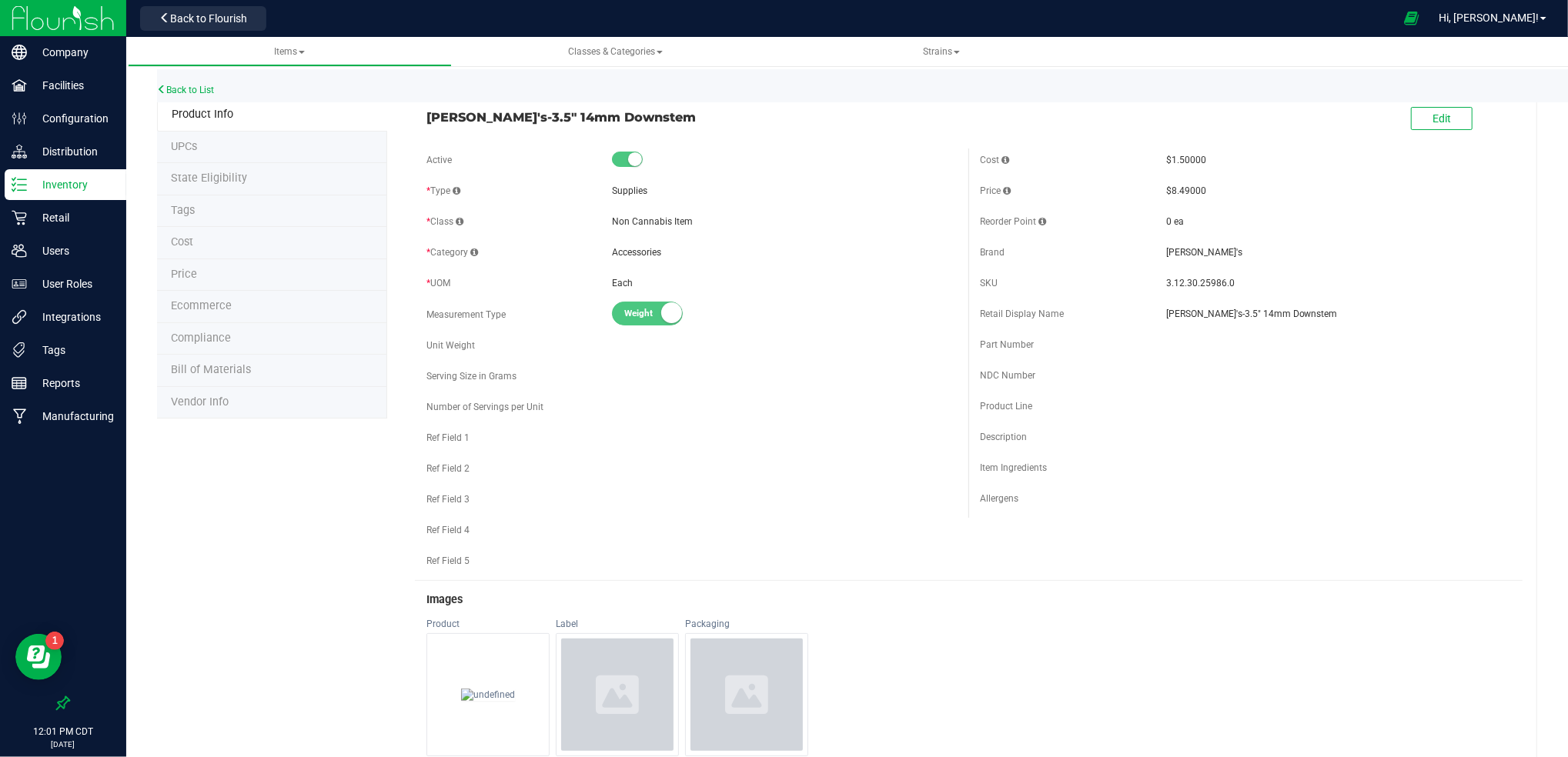
click at [252, 141] on li "UPCs" at bounding box center [273, 147] width 230 height 32
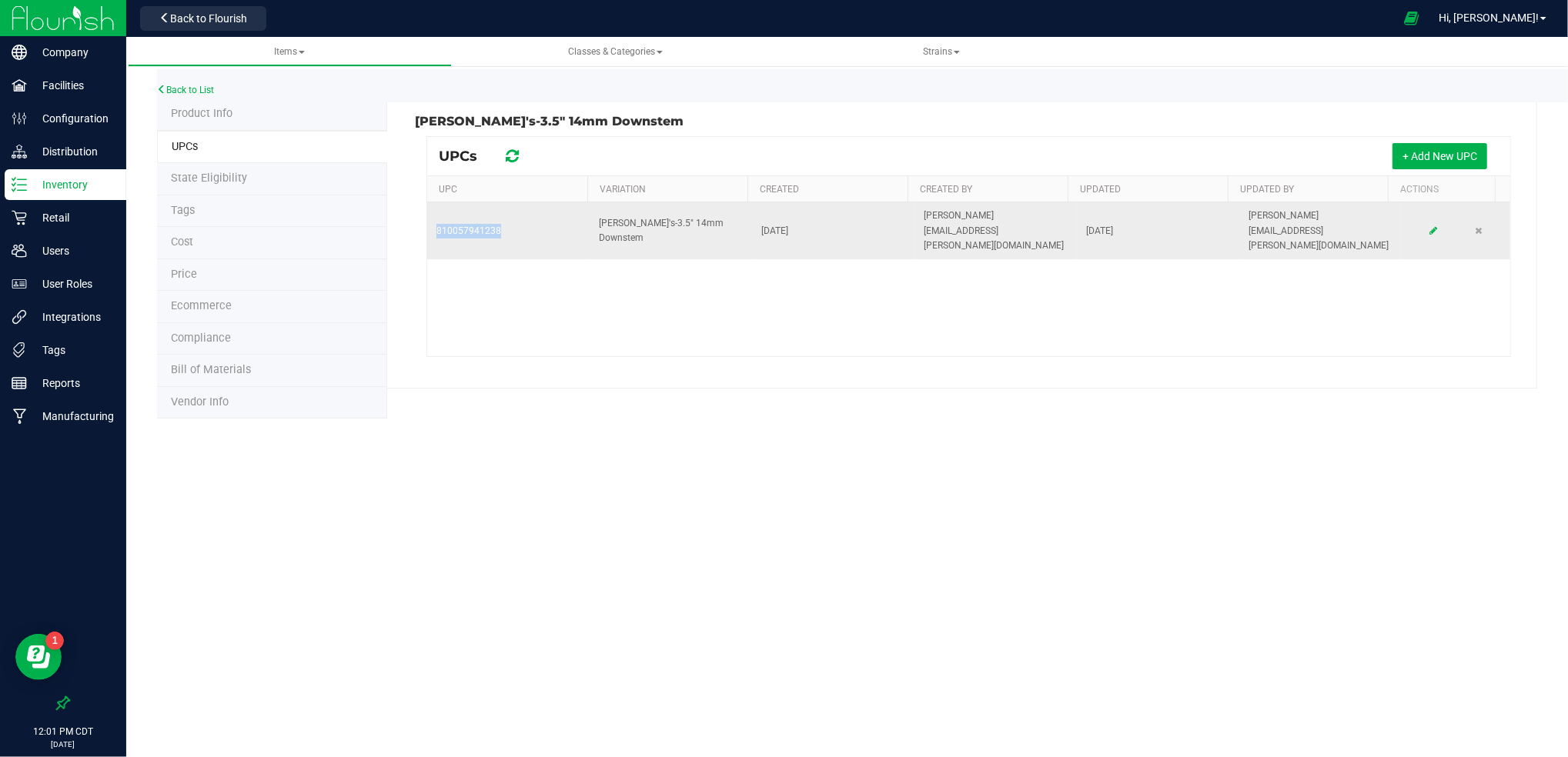
drag, startPoint x: 436, startPoint y: 217, endPoint x: 517, endPoint y: 216, distance: 81.0
click at [517, 216] on td "810057941238" at bounding box center [508, 230] width 163 height 57
copy span "810057941238"
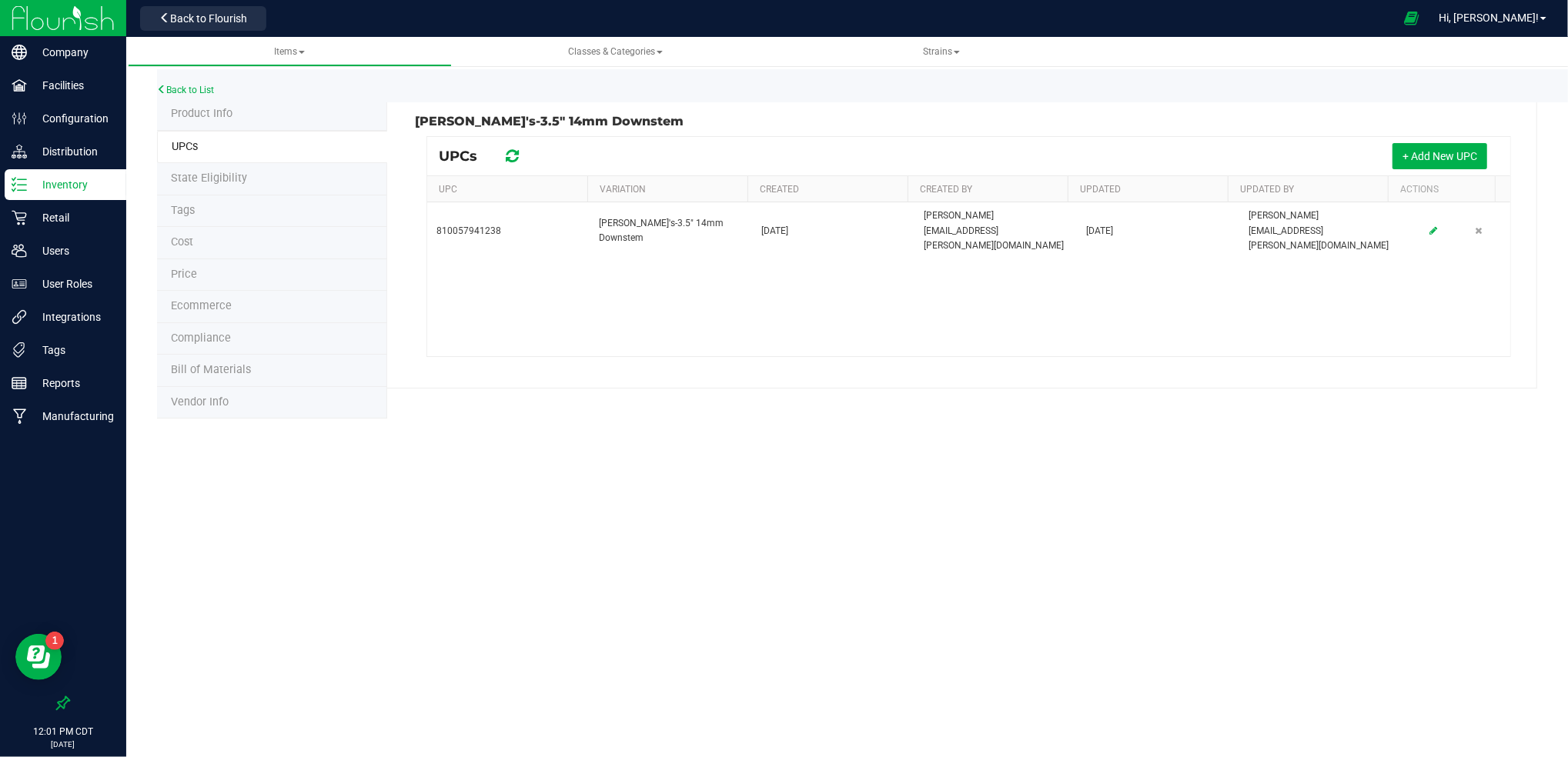
click at [211, 81] on div "Back to List" at bounding box center [941, 85] width 1568 height 33
click at [204, 86] on link "Back to List" at bounding box center [185, 90] width 57 height 11
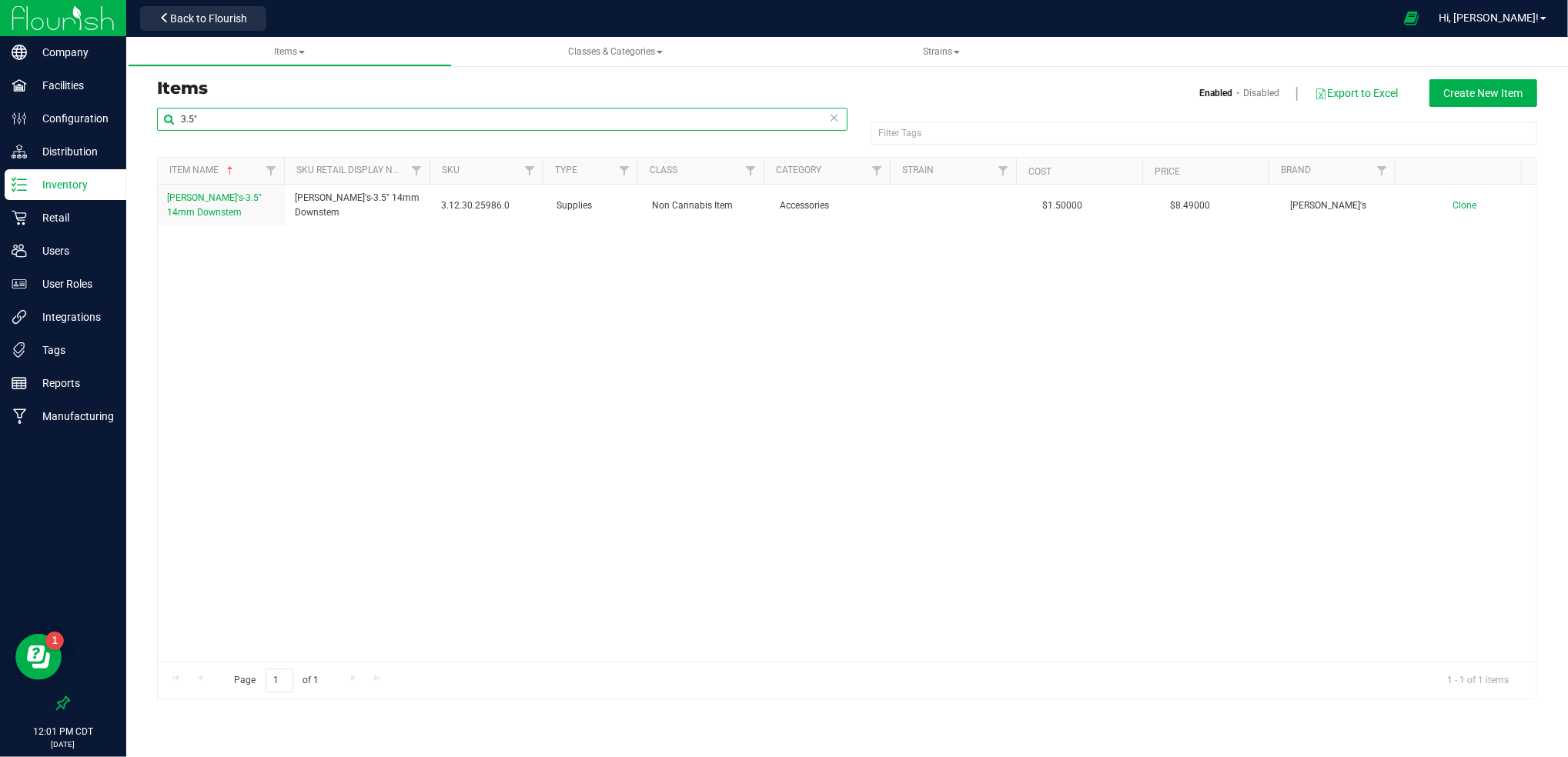
click at [245, 114] on input "3.5"" at bounding box center [502, 120] width 690 height 23
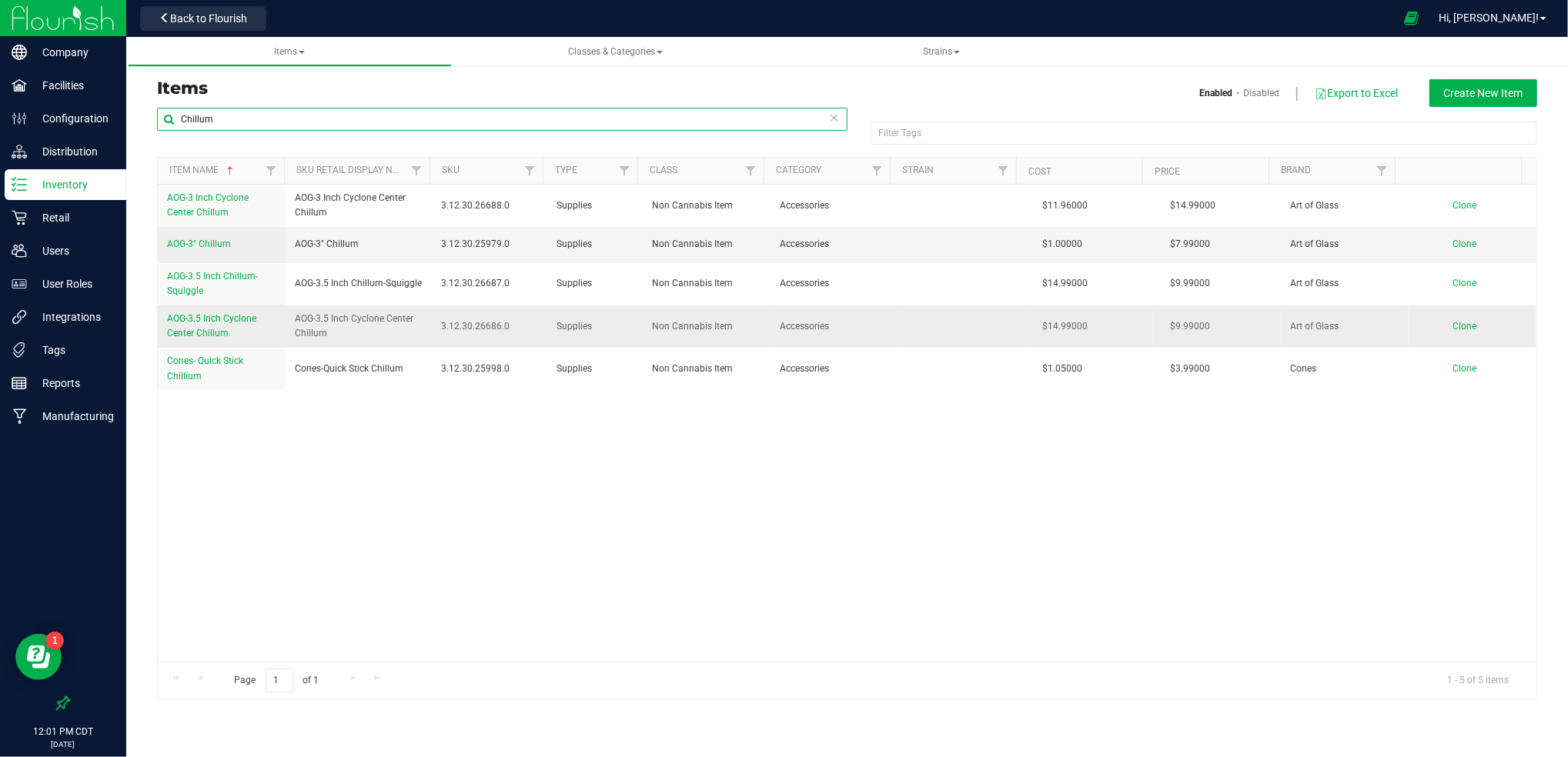
type input "Chillum"
click at [242, 325] on link "AOG-3.5 Inch Cyclone Center Chillum" at bounding box center [221, 325] width 109 height 30
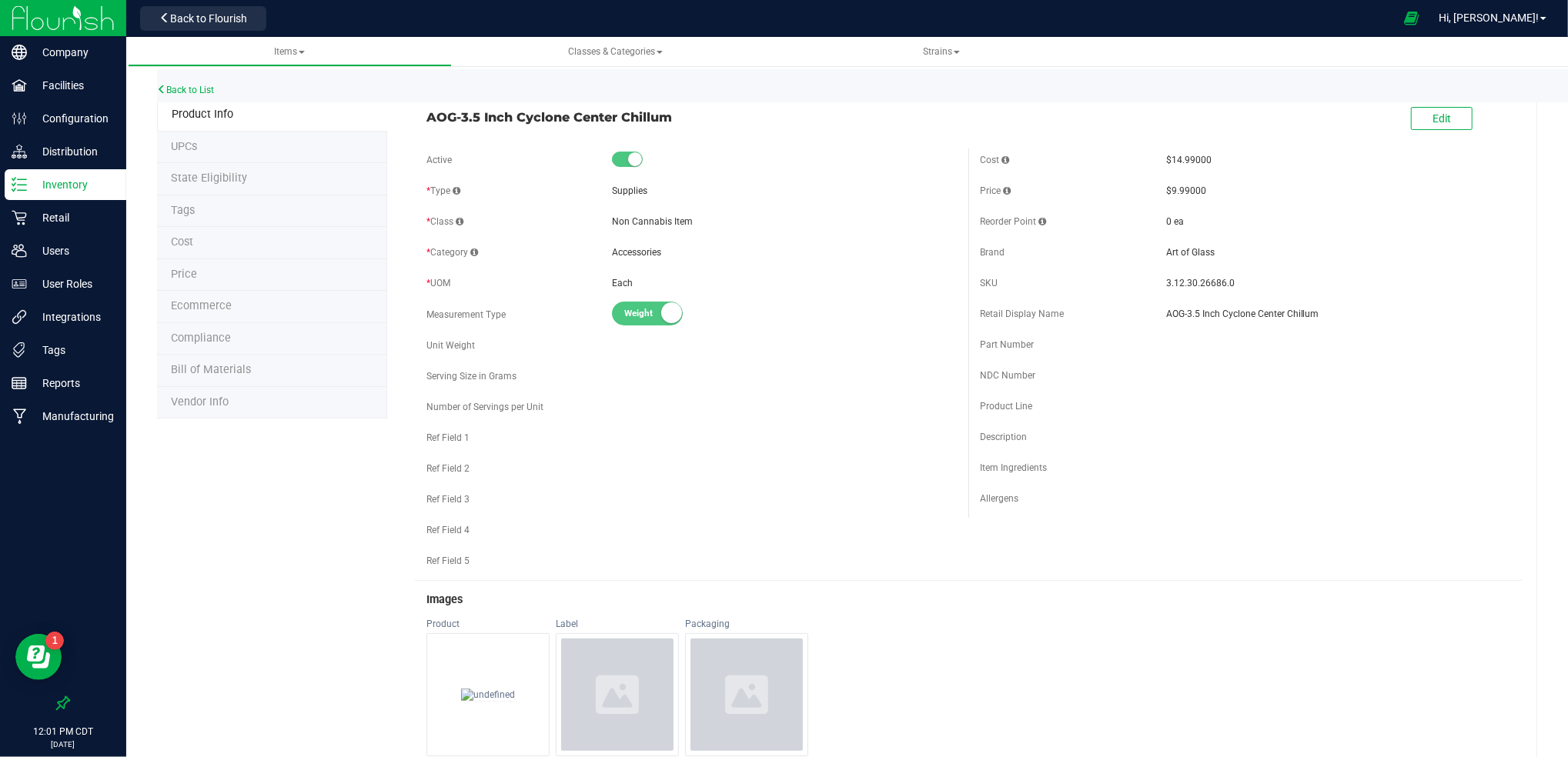
click at [211, 145] on li "UPCs" at bounding box center [273, 147] width 230 height 32
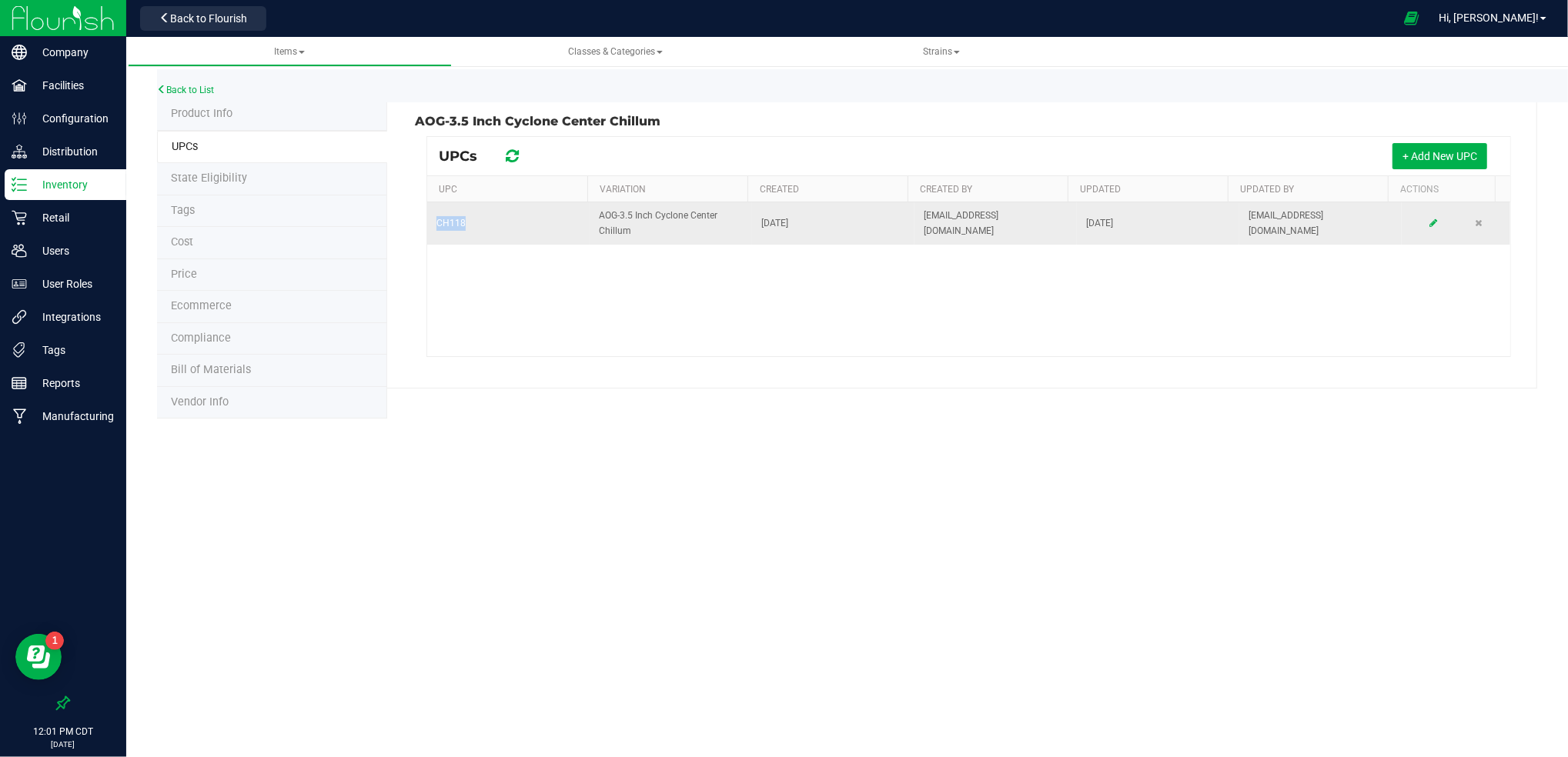
drag, startPoint x: 437, startPoint y: 227, endPoint x: 488, endPoint y: 224, distance: 51.1
click at [488, 224] on td "CH118" at bounding box center [508, 223] width 163 height 41
copy span "CH118"
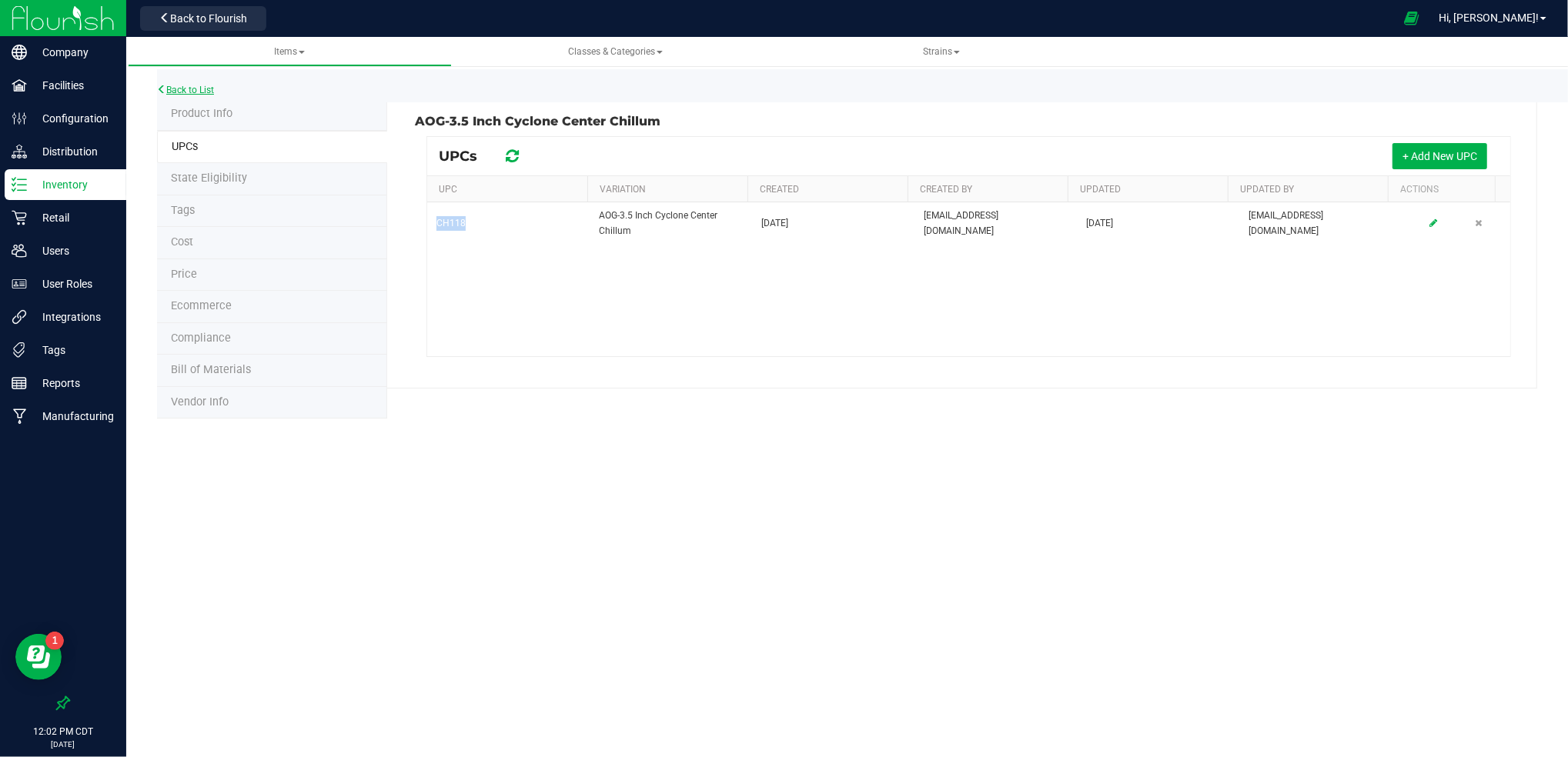
click at [203, 88] on link "Back to List" at bounding box center [185, 90] width 57 height 11
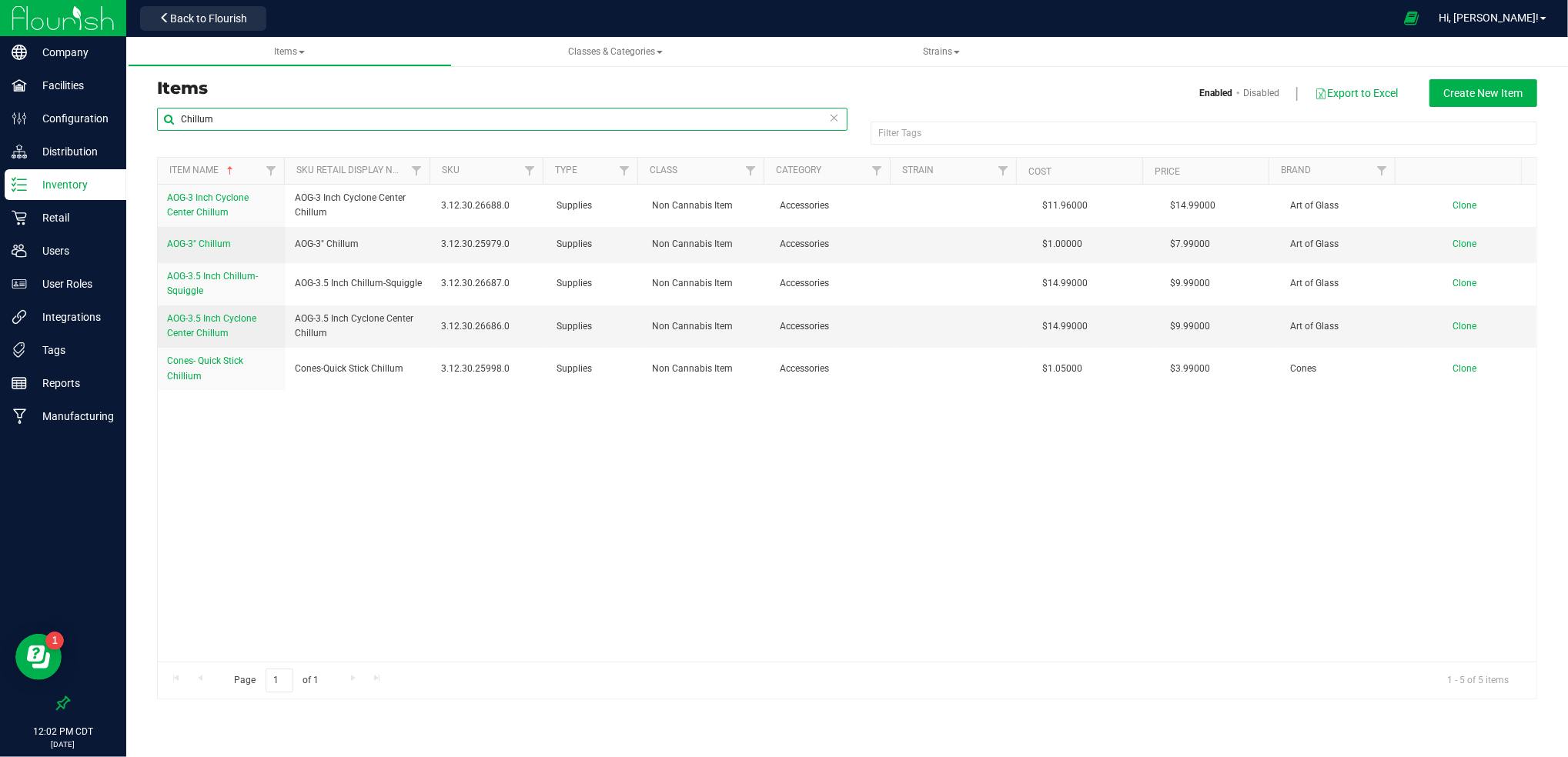
click at [228, 120] on input "Chillum" at bounding box center [502, 120] width 690 height 23
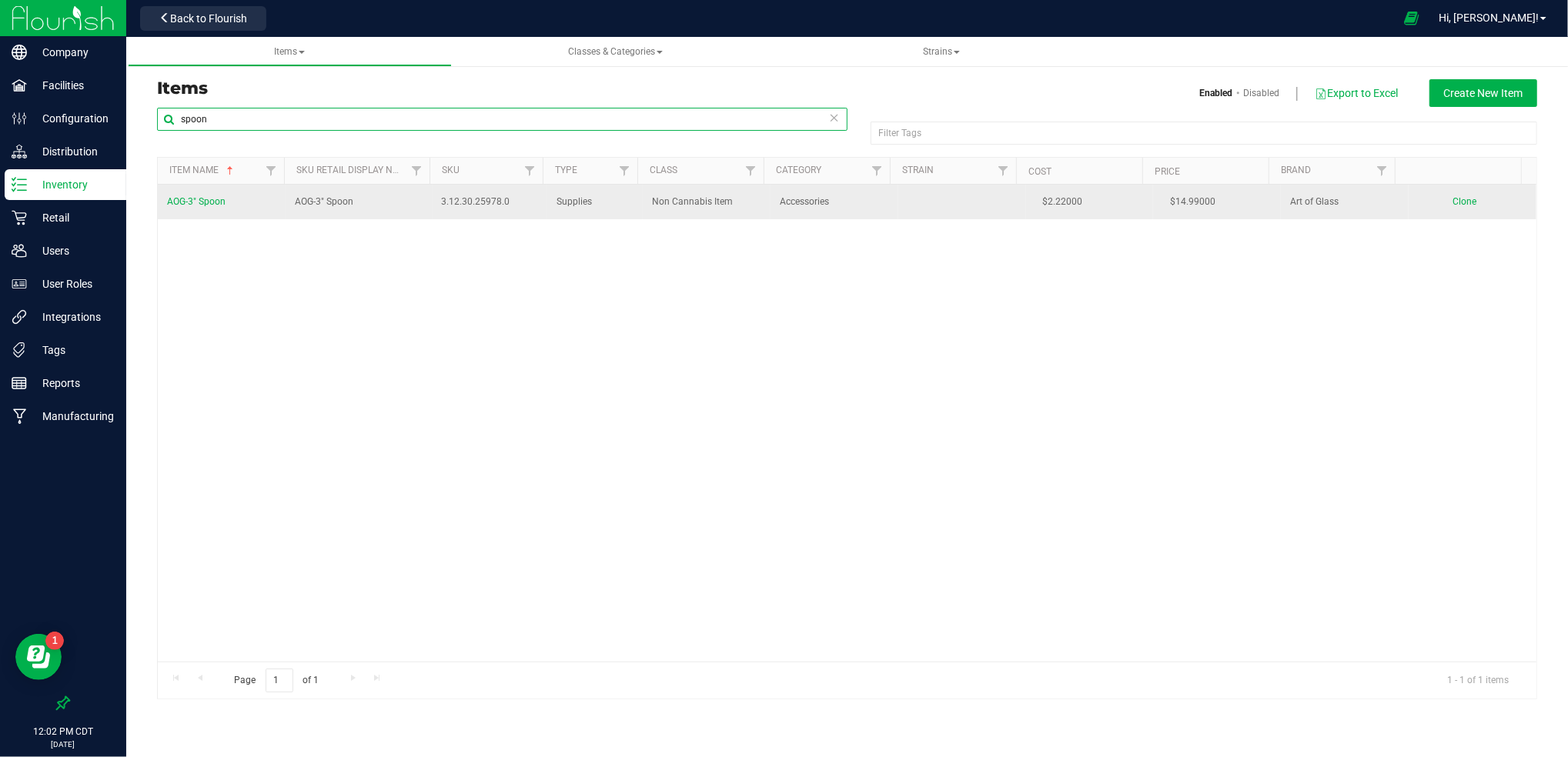
type input "spoon"
click at [217, 203] on span "AOG-3" Spoon" at bounding box center [196, 201] width 58 height 11
